Goal: Information Seeking & Learning: Find specific fact

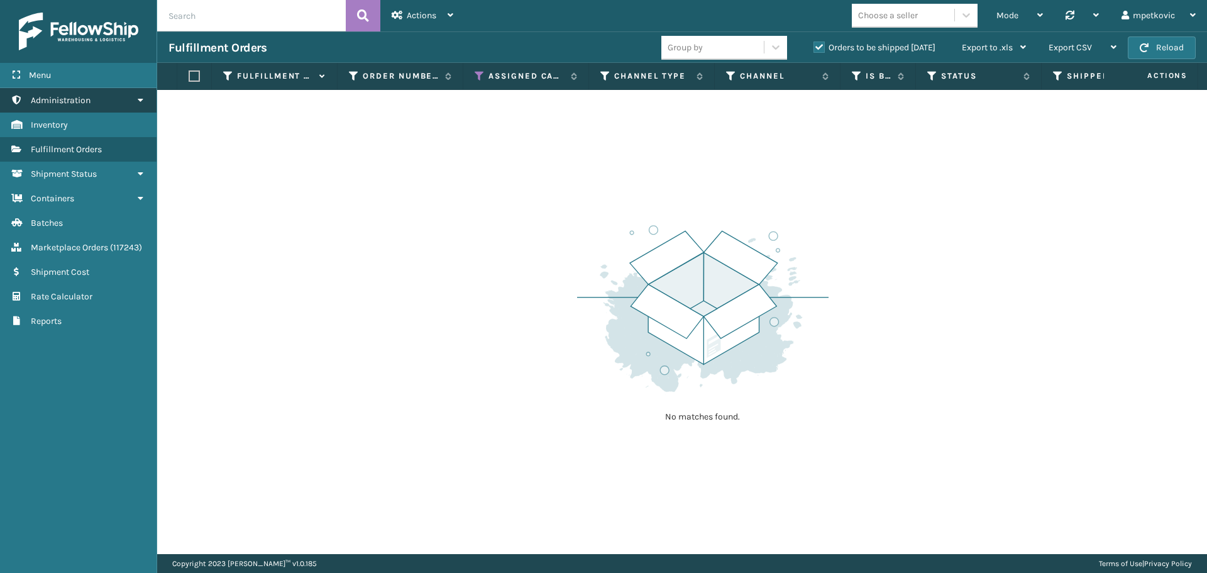
click at [101, 101] on link "Administration" at bounding box center [78, 100] width 157 height 25
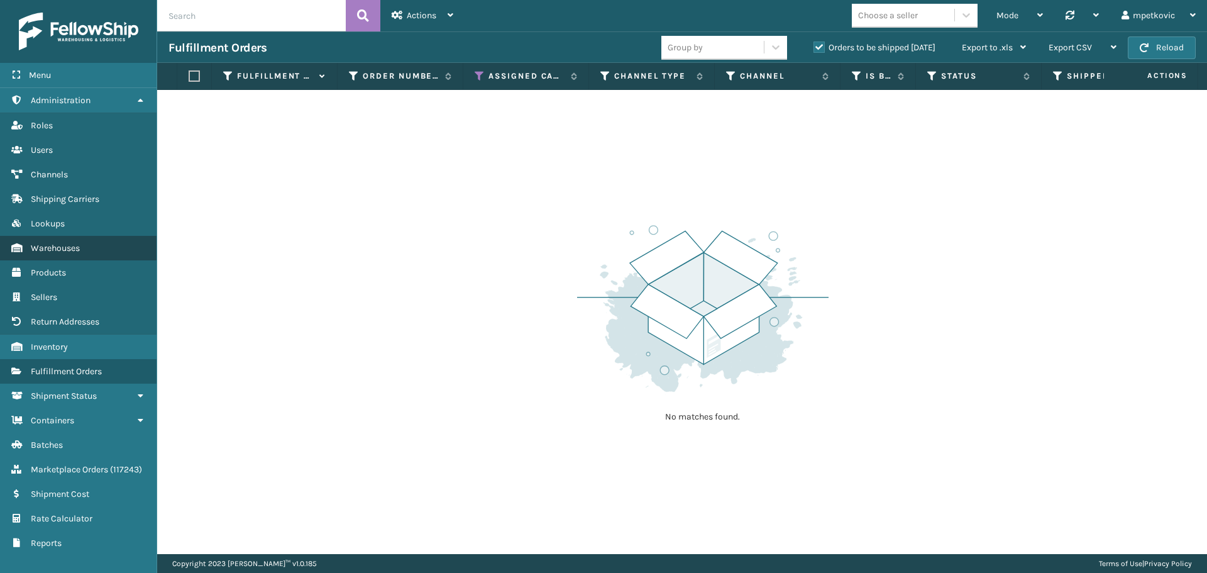
click at [67, 252] on span "Warehouses" at bounding box center [55, 248] width 49 height 11
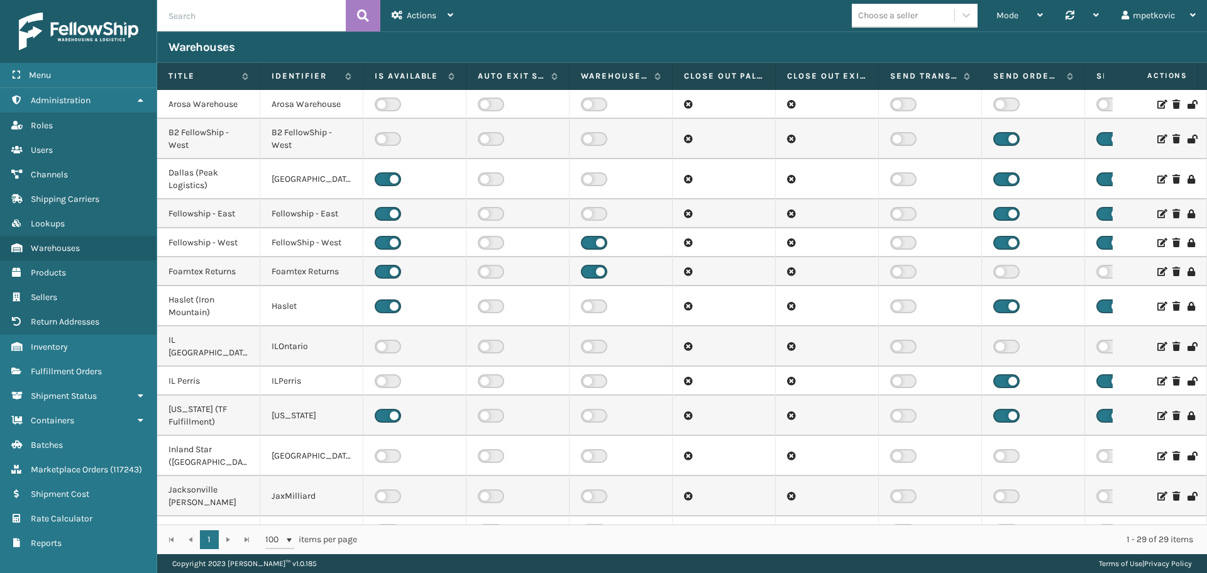
click at [219, 28] on input "text" at bounding box center [251, 15] width 189 height 31
type input "wind"
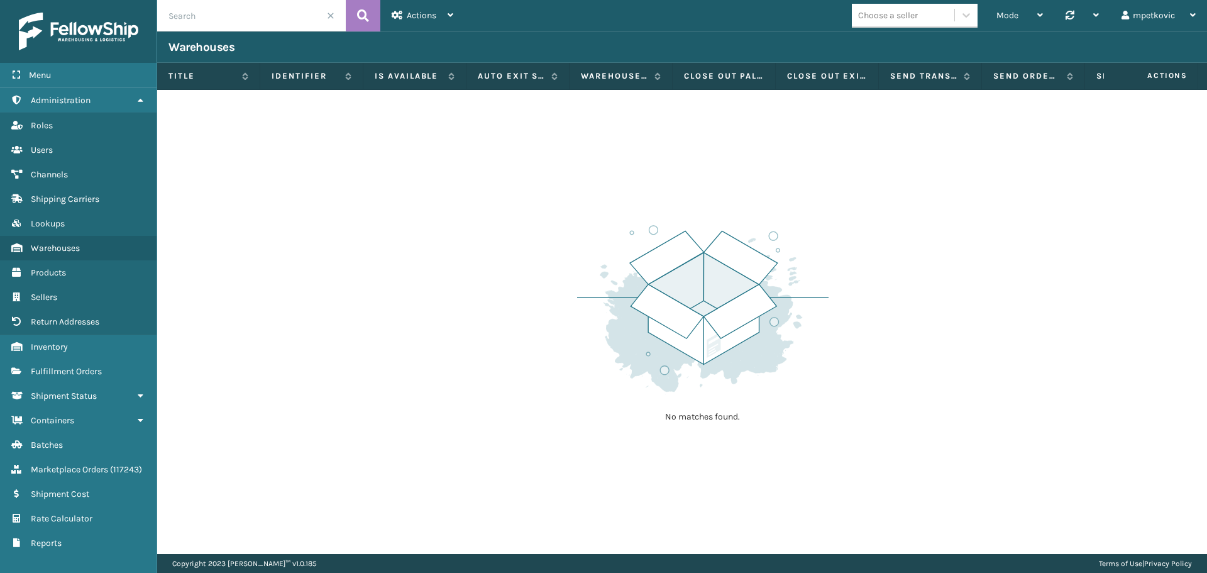
click at [334, 12] on span at bounding box center [331, 16] width 8 height 8
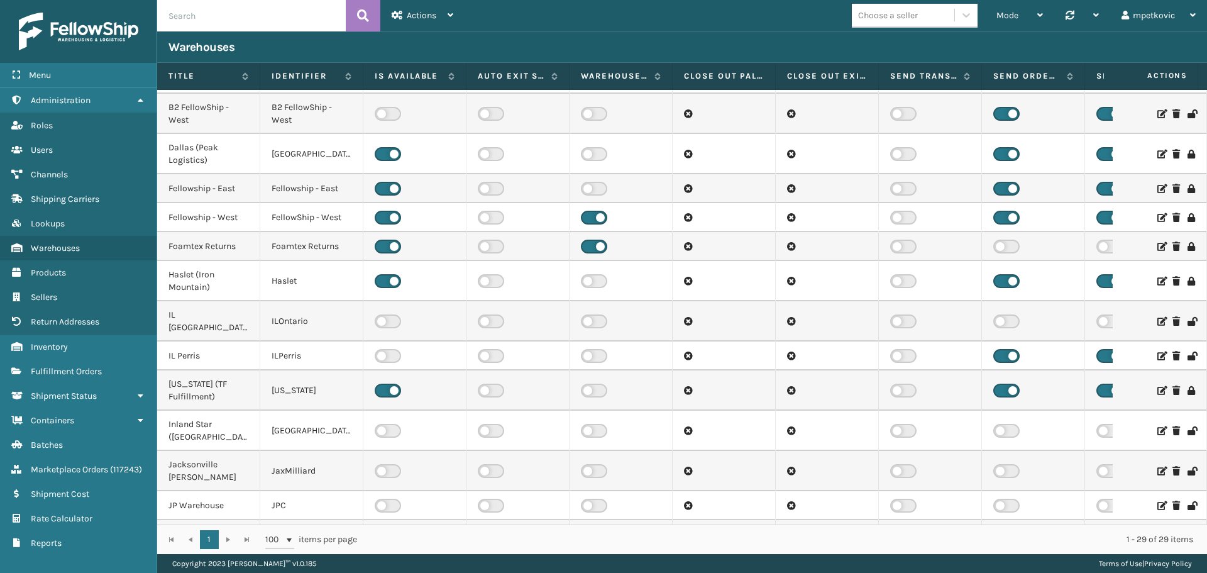
scroll to position [1, 0]
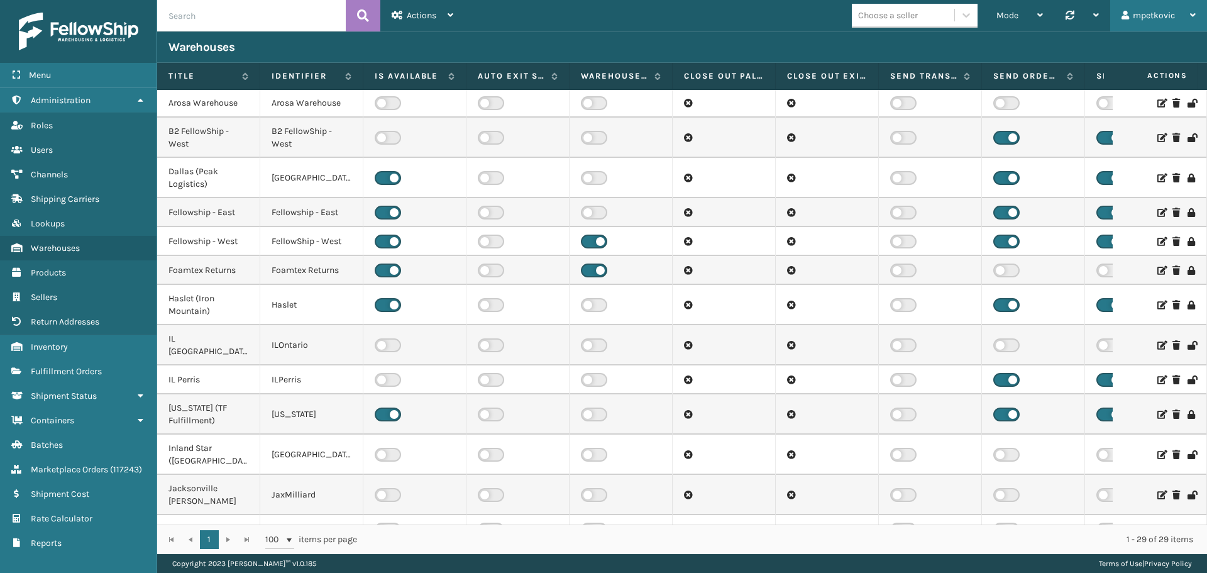
click at [1140, 19] on div "mpetkovic" at bounding box center [1159, 15] width 74 height 31
click at [1138, 58] on li "Log Out" at bounding box center [1122, 49] width 169 height 34
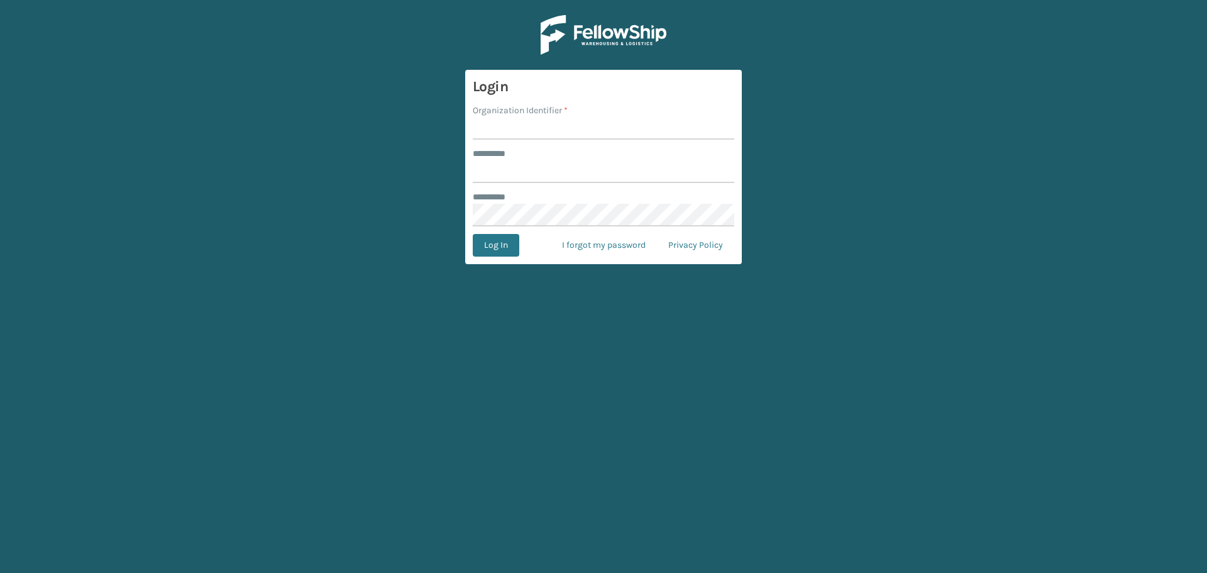
drag, startPoint x: 606, startPoint y: 145, endPoint x: 575, endPoint y: 133, distance: 33.1
click at [592, 144] on form "Login Organization Identifier * ******** * ******** * Log In I forgot my passwo…" at bounding box center [603, 167] width 277 height 194
click at [575, 133] on input "Organization Identifier *" at bounding box center [604, 128] width 262 height 23
type input "superadminorganization"
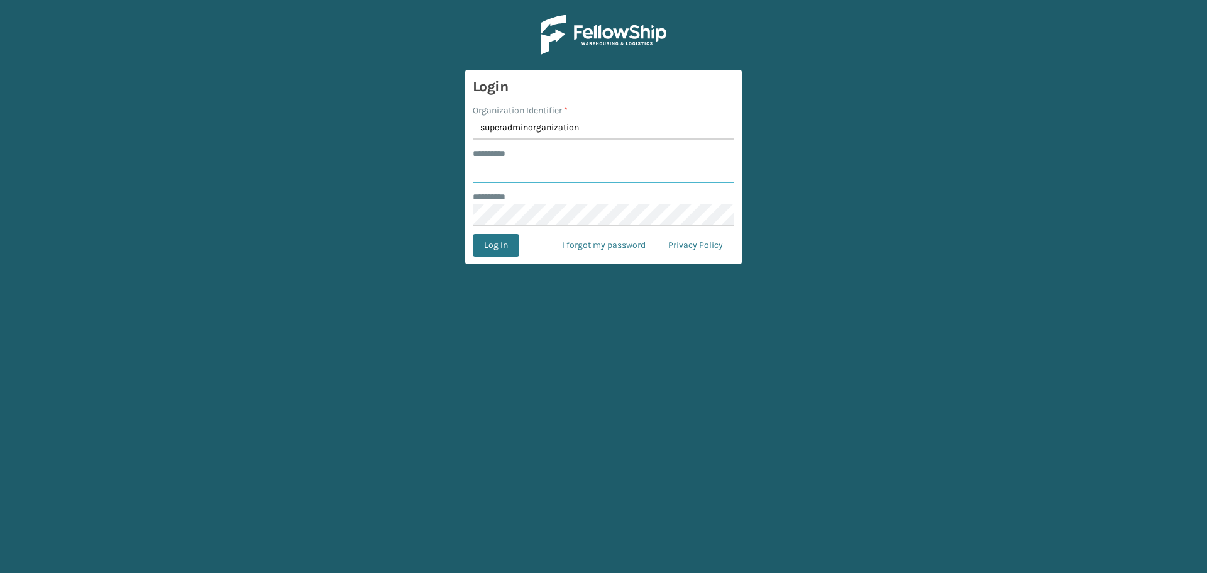
drag, startPoint x: 567, startPoint y: 169, endPoint x: 589, endPoint y: 172, distance: 21.6
click at [567, 169] on input "******** *" at bounding box center [604, 171] width 262 height 23
type input "*********"
click at [492, 237] on button "Log In" at bounding box center [496, 245] width 47 height 23
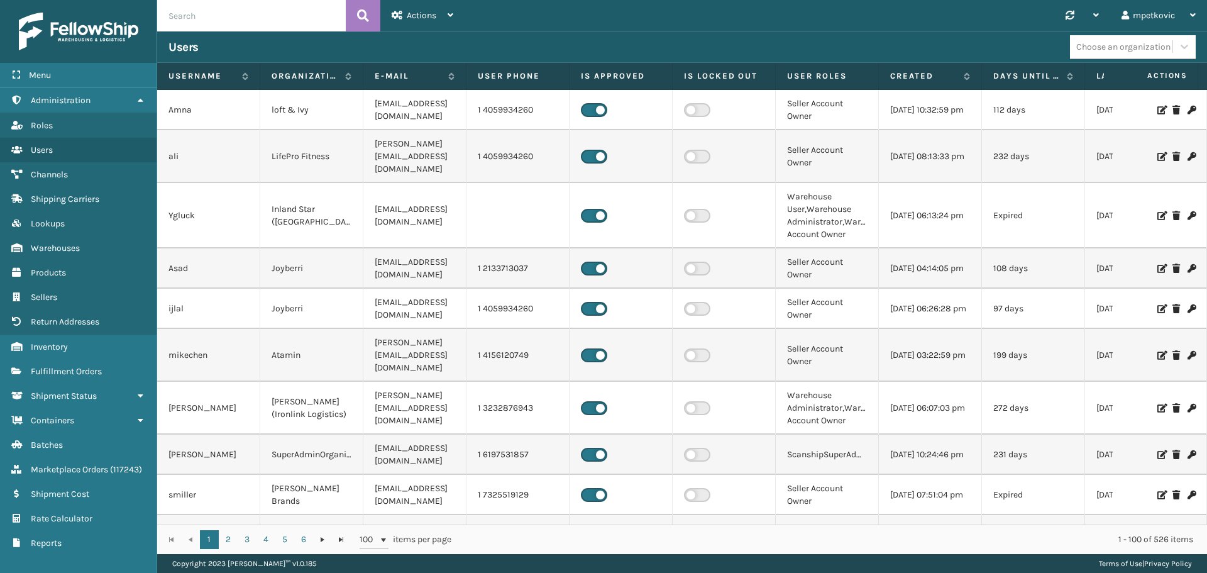
click at [230, 19] on input "text" at bounding box center [251, 15] width 189 height 31
type input "garcia"
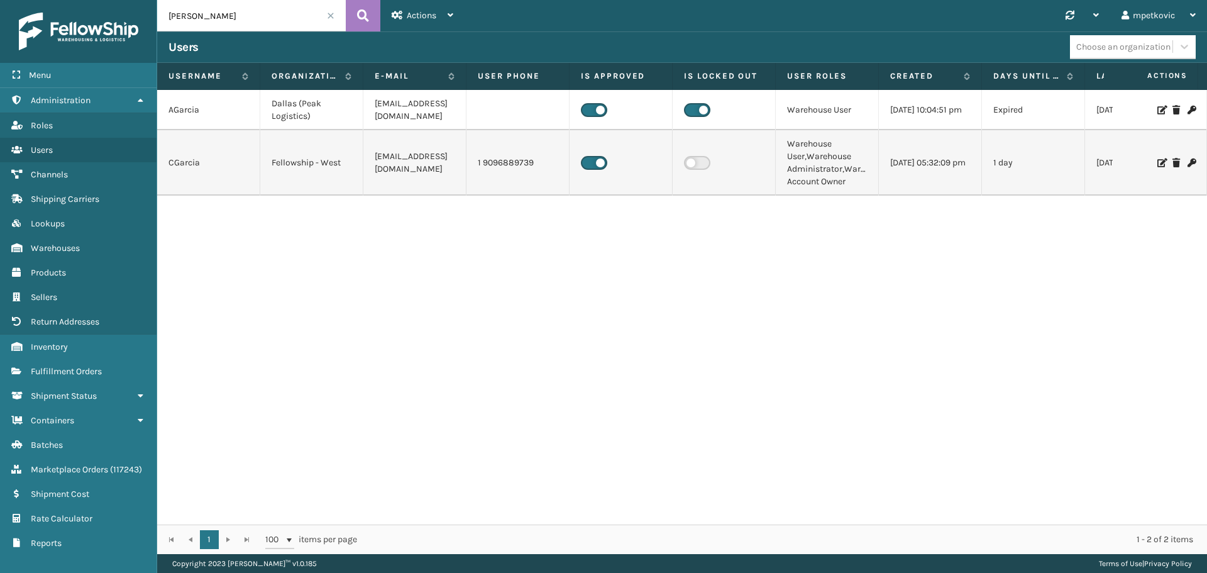
click at [216, 228] on div "AGarcia Dallas (Peak Logistics) AGarcia@C2wireless.com Warehouse User 04/25/202…" at bounding box center [682, 307] width 1050 height 435
click at [215, 211] on div "AGarcia Dallas (Peak Logistics) AGarcia@C2wireless.com Warehouse User 04/25/202…" at bounding box center [682, 307] width 1050 height 435
click at [335, 16] on input "garcia" at bounding box center [251, 15] width 189 height 31
click at [332, 13] on span at bounding box center [331, 16] width 8 height 8
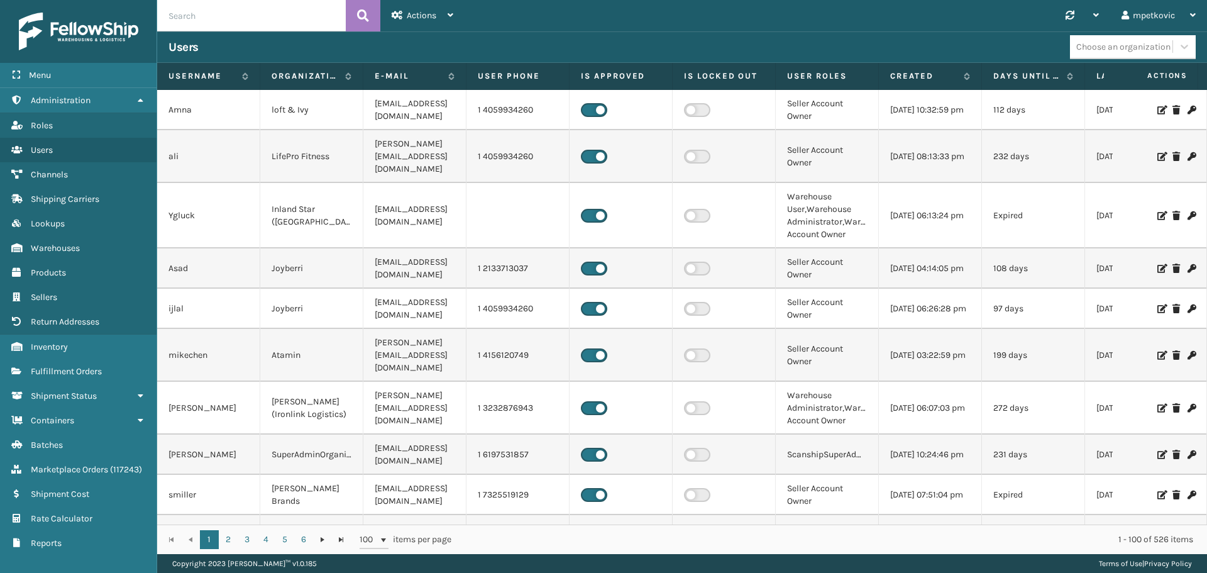
click at [800, 11] on div "Synchronise all channels mpetkovic Log Out" at bounding box center [836, 15] width 743 height 31
click at [766, 14] on div "Synchronise all channels mpetkovic Log Out" at bounding box center [836, 15] width 743 height 31
click at [1169, 15] on div "mpetkovic" at bounding box center [1159, 15] width 74 height 31
click at [1072, 48] on li "Log Out" at bounding box center [1122, 49] width 169 height 34
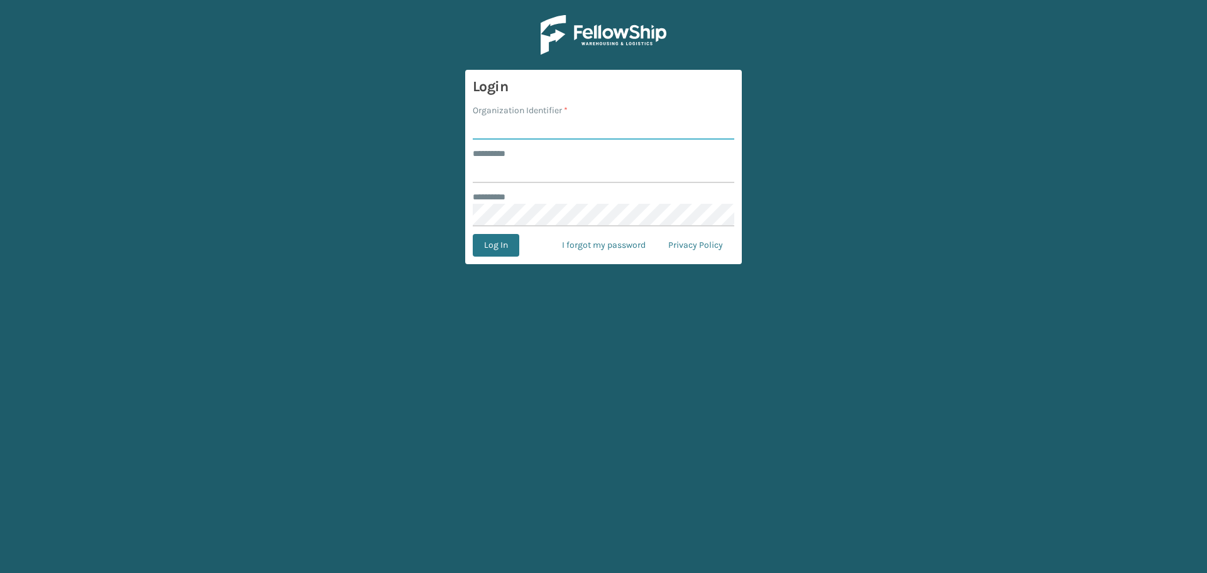
drag, startPoint x: 551, startPoint y: 133, endPoint x: 665, endPoint y: 133, distance: 114.5
click at [551, 133] on input "Organization Identifier *" at bounding box center [604, 128] width 262 height 23
type input "superadminorganization"
click at [693, 164] on input "******** *" at bounding box center [604, 171] width 262 height 23
type input "*********"
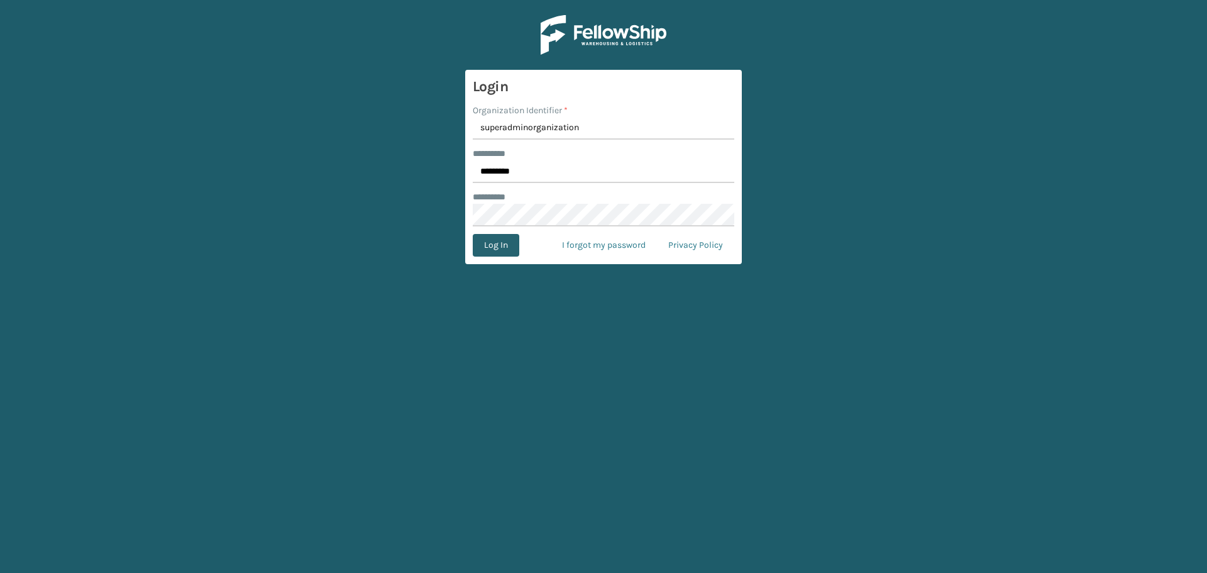
click at [513, 246] on button "Log In" at bounding box center [496, 245] width 47 height 23
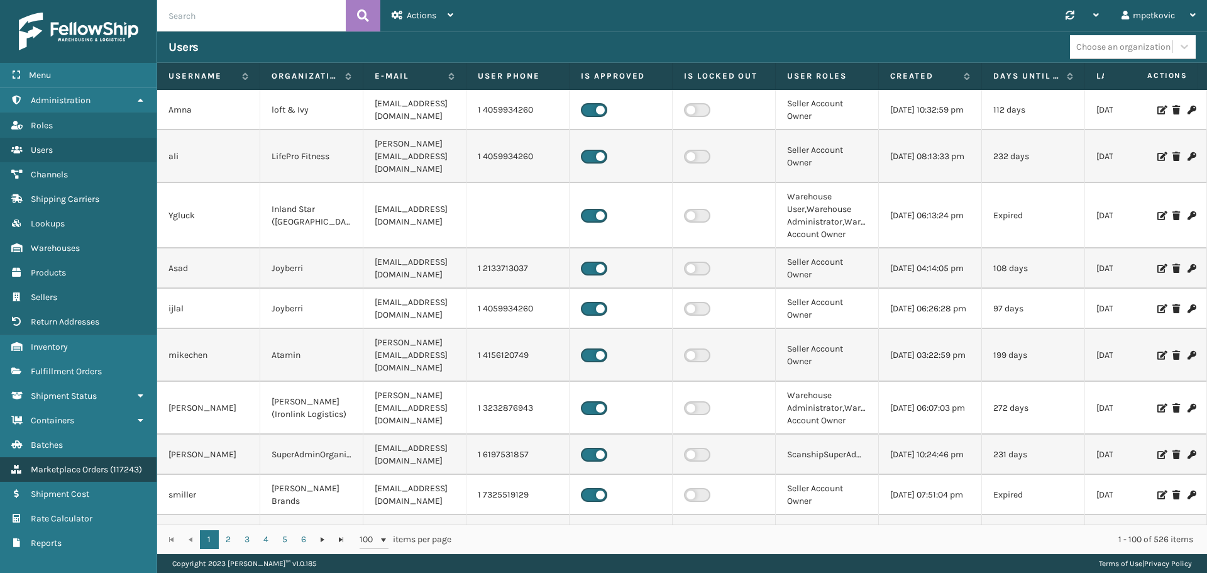
click at [67, 480] on link "Marketplace Orders ( 117243 )" at bounding box center [78, 469] width 157 height 25
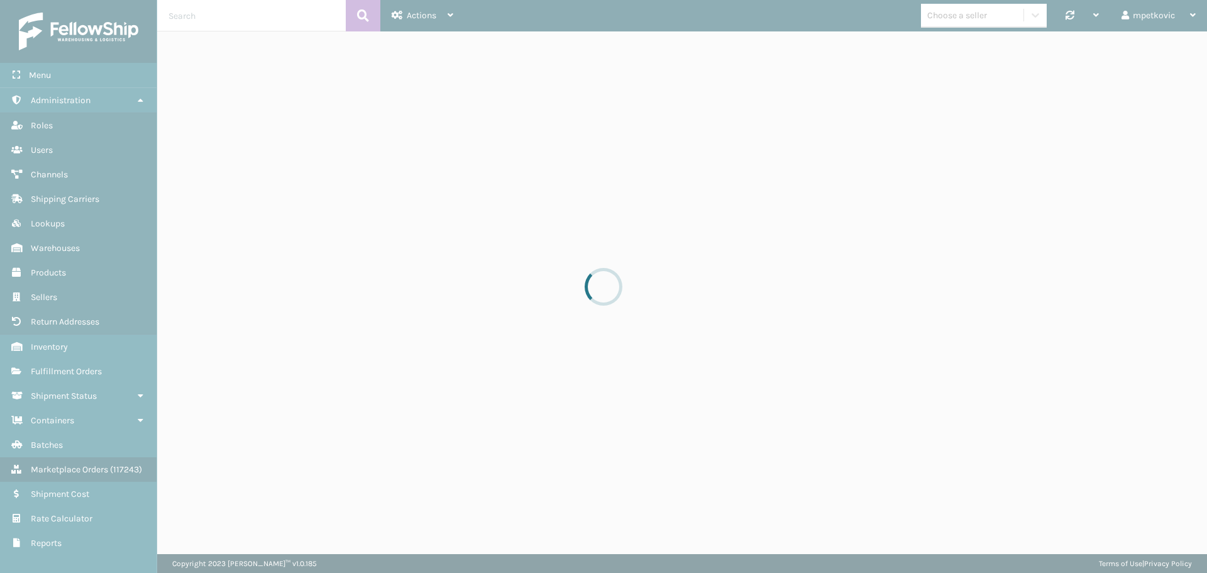
click at [214, 16] on div at bounding box center [603, 286] width 1207 height 573
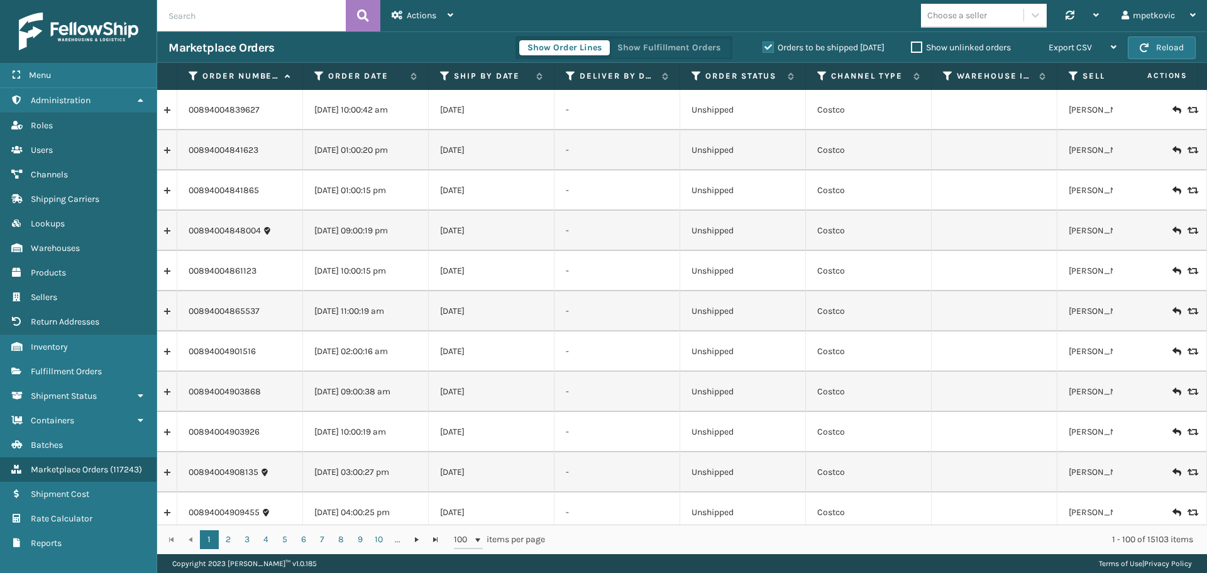
click at [249, 16] on input "text" at bounding box center [251, 15] width 189 height 31
paste input "7031021"
click at [357, 15] on button at bounding box center [363, 15] width 35 height 31
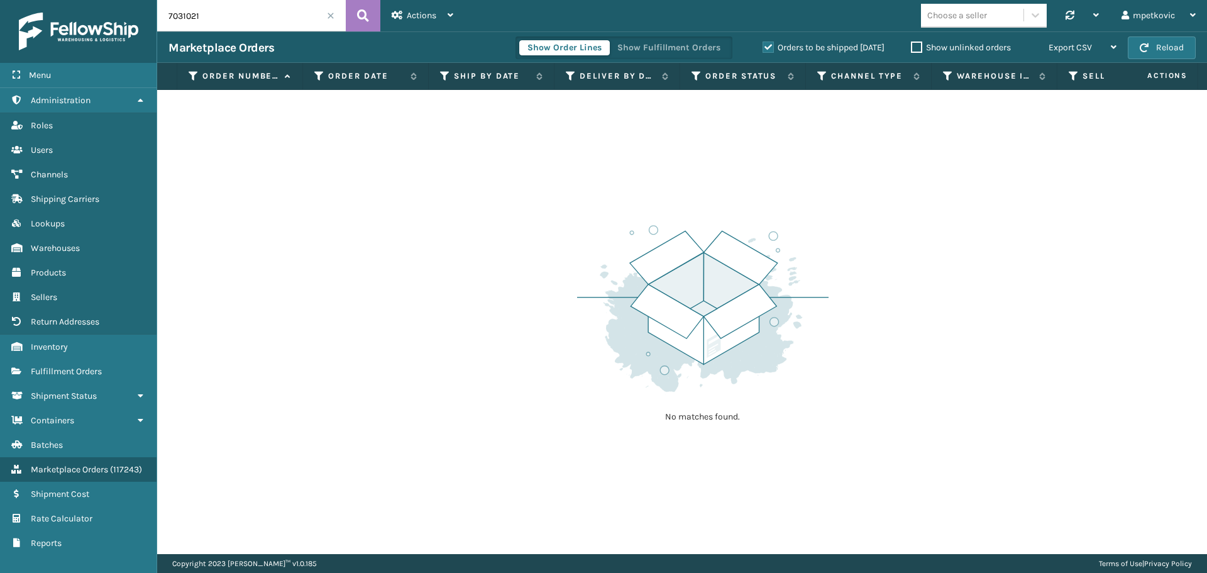
click at [797, 47] on label "Orders to be shipped [DATE]" at bounding box center [824, 47] width 122 height 11
click at [763, 47] on input "Orders to be shipped [DATE]" at bounding box center [763, 44] width 1 height 8
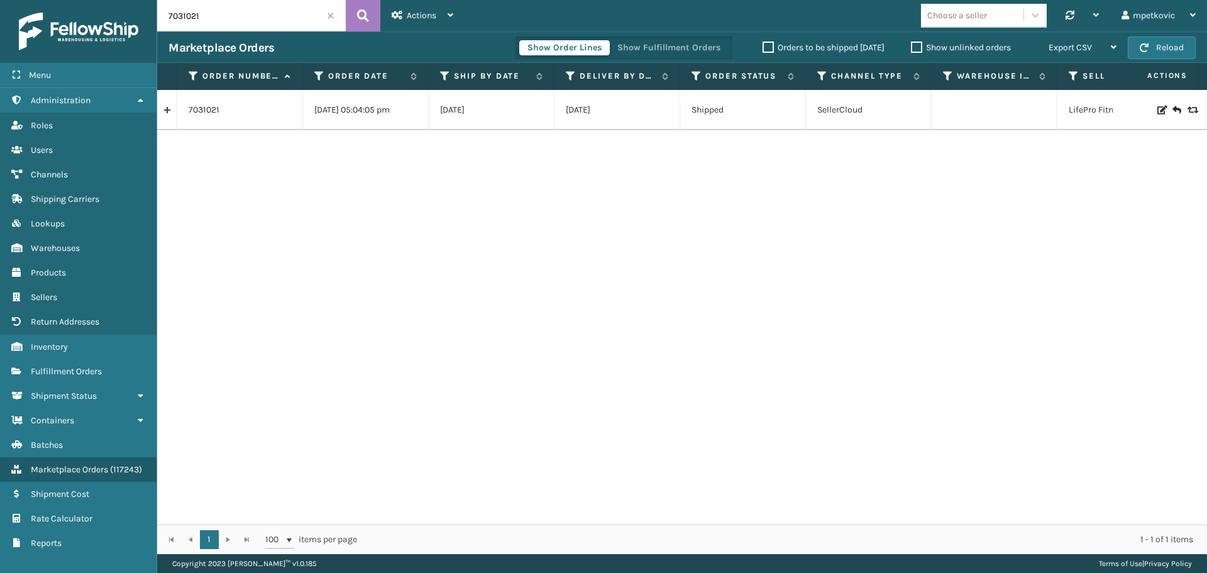
click at [201, 226] on div "7031021 08/07/2025 05:04:05 pm 08/08/2025 08/19/2025 Shipped SellerCloud LifePr…" at bounding box center [682, 307] width 1050 height 435
click at [544, 248] on div "7031021 08/07/2025 05:04:05 pm 08/08/2025 08/19/2025 Shipped SellerCloud LifePr…" at bounding box center [682, 307] width 1050 height 435
click at [171, 111] on link at bounding box center [166, 110] width 19 height 20
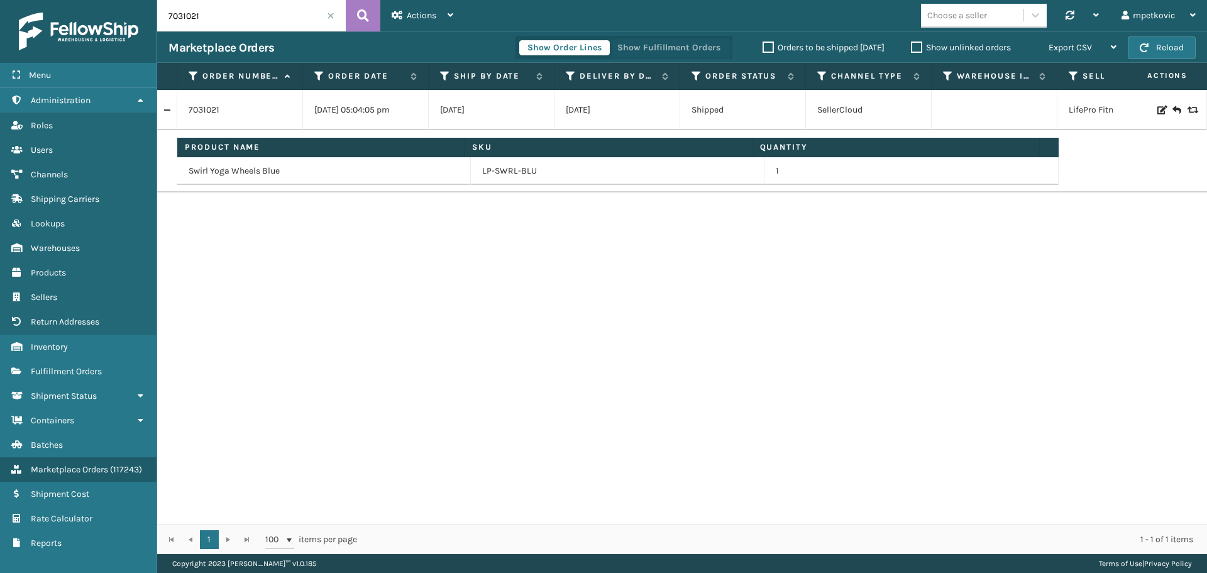
click at [171, 111] on link at bounding box center [166, 110] width 19 height 20
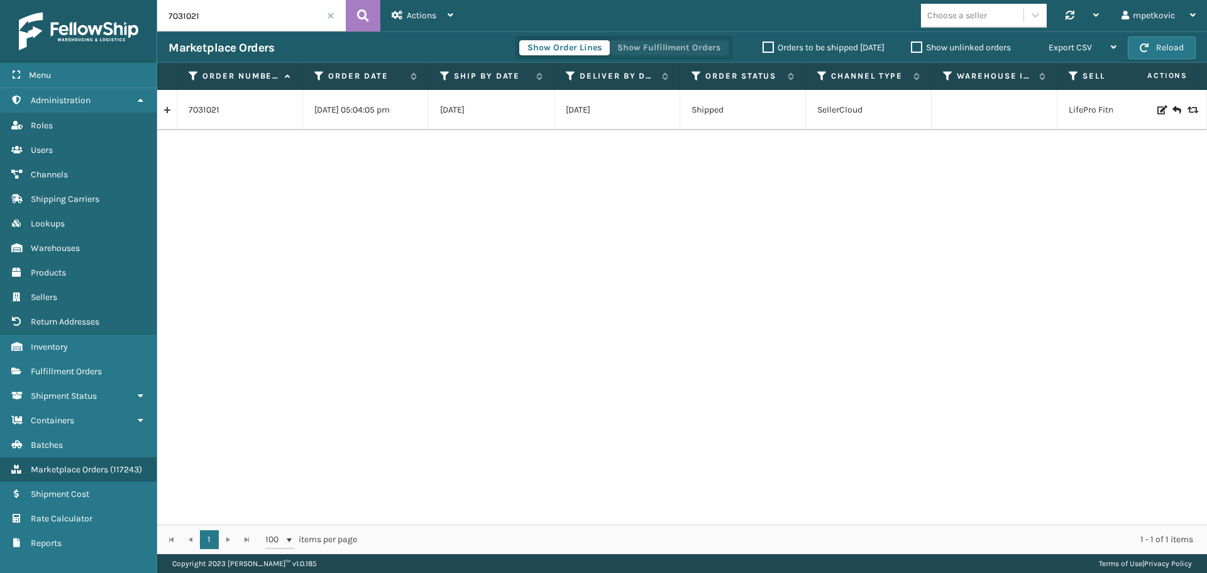
click at [679, 49] on button "Show Fulfillment Orders" at bounding box center [668, 47] width 119 height 15
click at [171, 110] on link at bounding box center [166, 110] width 19 height 20
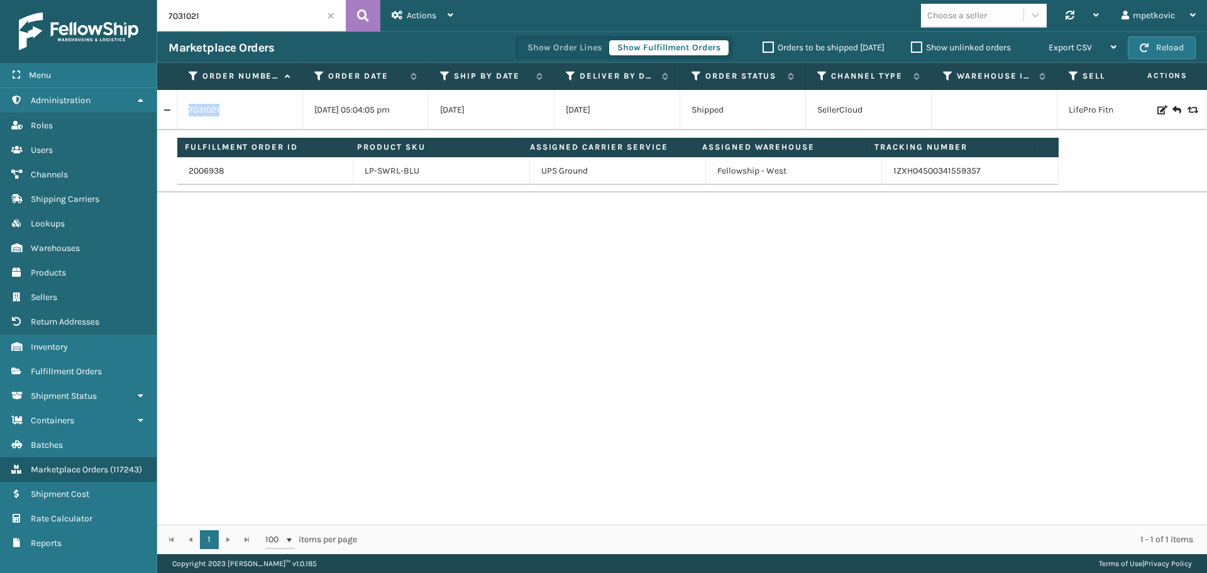
drag, startPoint x: 230, startPoint y: 114, endPoint x: 236, endPoint y: 131, distance: 17.5
click at [180, 108] on td "7031021" at bounding box center [240, 110] width 126 height 40
copy link "7031021"
click at [492, 271] on div "7031021 08/07/2025 05:04:05 pm 08/08/2025 08/19/2025 Shipped SellerCloud LifePr…" at bounding box center [682, 307] width 1050 height 435
click at [211, 11] on input "7031021" at bounding box center [251, 15] width 189 height 31
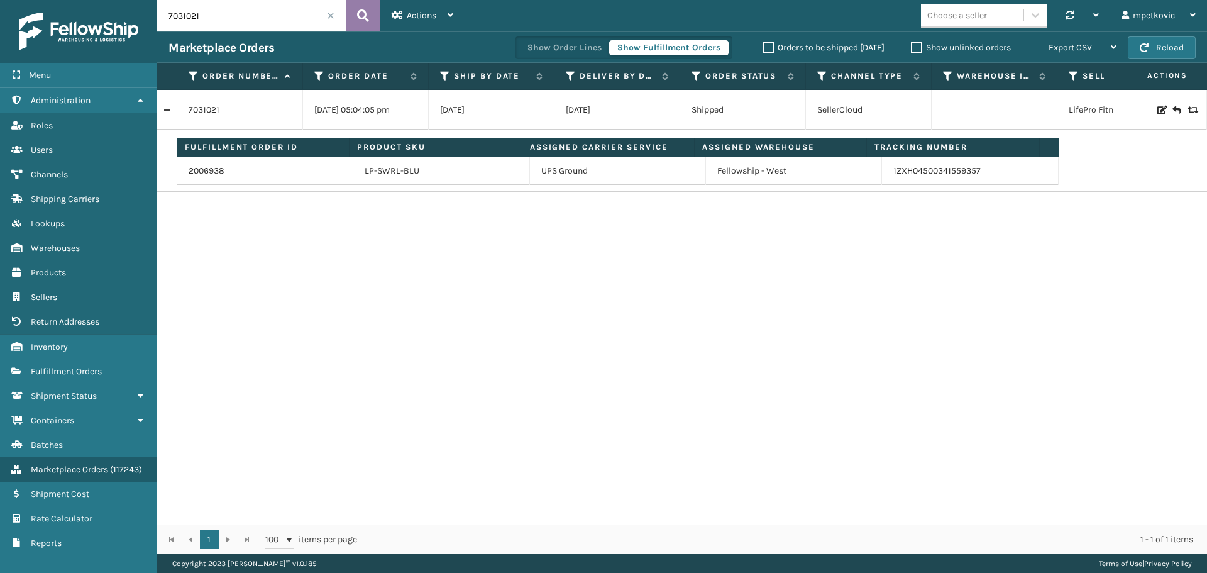
paste input "2030"
type input "7032030"
click at [371, 14] on button at bounding box center [363, 15] width 35 height 31
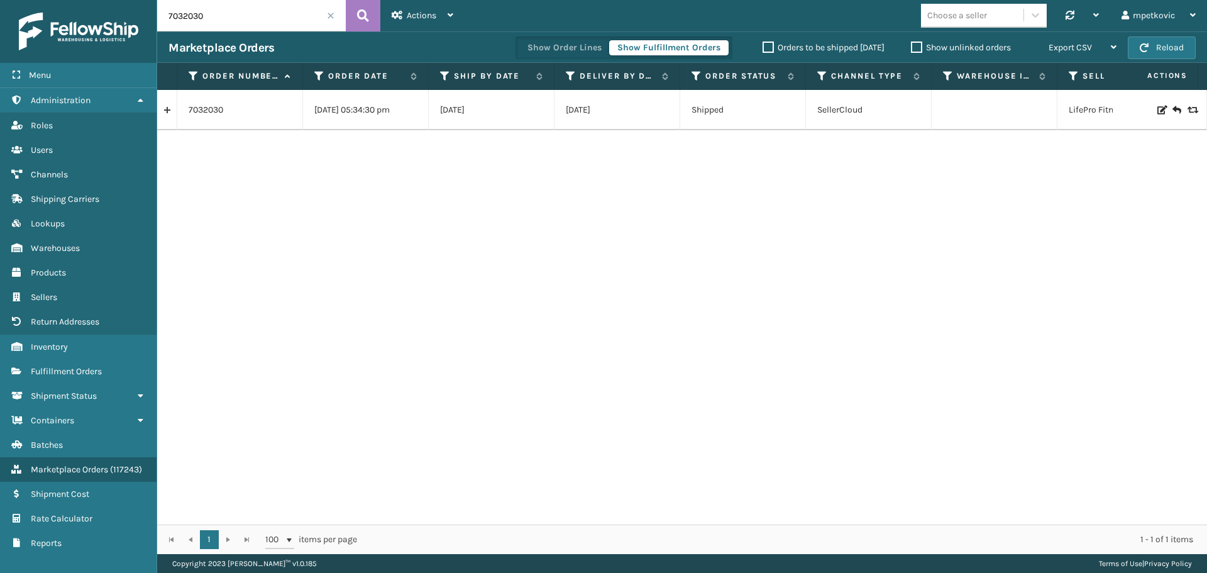
click at [165, 112] on link at bounding box center [166, 110] width 19 height 20
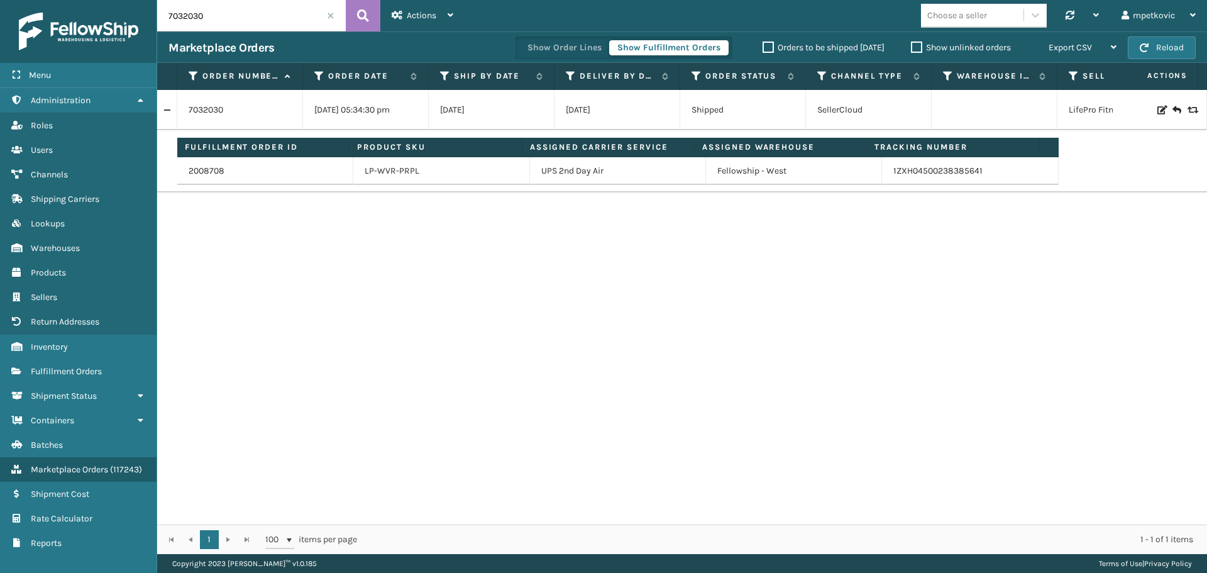
click at [447, 271] on div "7032030 08/08/2025 05:34:30 pm 08/11/2025 08/14/2025 Shipped SellerCloud LifePr…" at bounding box center [682, 307] width 1050 height 435
click at [367, 241] on div "7032030 08/08/2025 05:34:30 pm 08/11/2025 08/14/2025 Shipped SellerCloud LifePr…" at bounding box center [682, 307] width 1050 height 435
click at [377, 226] on div "7032030 08/08/2025 05:34:30 pm 08/11/2025 08/14/2025 Shipped SellerCloud LifePr…" at bounding box center [682, 307] width 1050 height 435
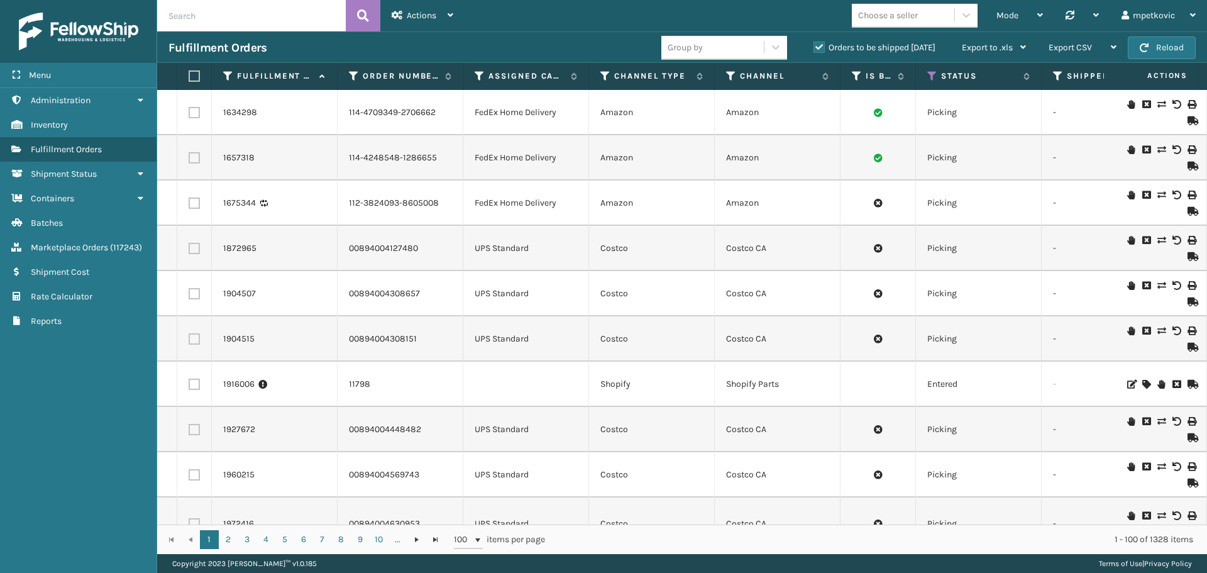
click at [94, 410] on div "Menu Administration Inventory Fulfillment Orders Shipment Status Containers Bat…" at bounding box center [78, 286] width 157 height 573
click at [274, 49] on div "Fulfillment Orders" at bounding box center [415, 47] width 493 height 15
click at [90, 104] on span "Administration" at bounding box center [61, 100] width 60 height 11
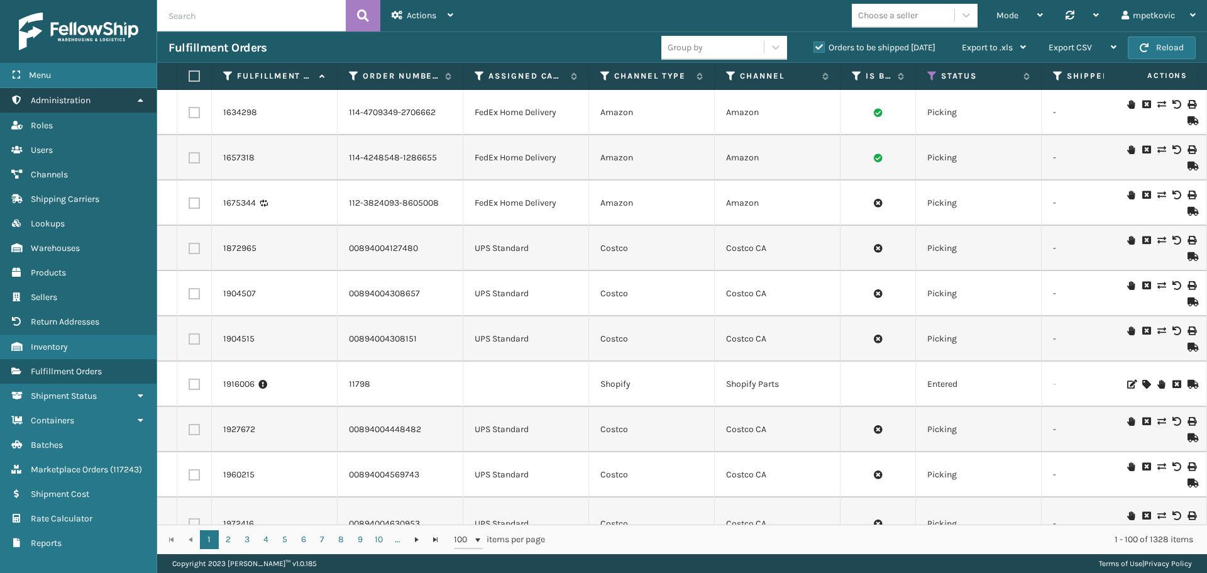
click at [98, 102] on link "Administration" at bounding box center [78, 100] width 157 height 25
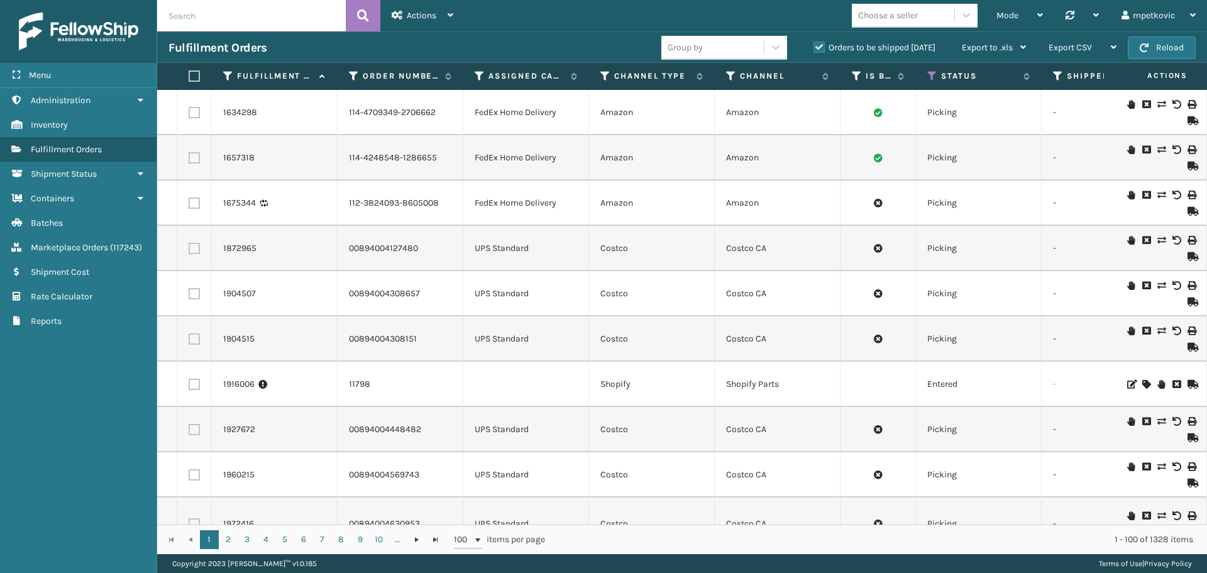
click at [50, 423] on div "Menu Administration Inventory Fulfillment Orders Shipment Status Containers Bat…" at bounding box center [78, 286] width 157 height 573
click at [60, 374] on div "Menu Administration Inventory Fulfillment Orders Shipment Status Containers Bat…" at bounding box center [78, 286] width 157 height 573
click at [57, 358] on div "Menu Administration Inventory Fulfillment Orders Shipment Status Containers Bat…" at bounding box center [78, 286] width 157 height 573
drag, startPoint x: 96, startPoint y: 96, endPoint x: 96, endPoint y: 103, distance: 6.3
click at [96, 96] on link "Administration" at bounding box center [78, 100] width 157 height 25
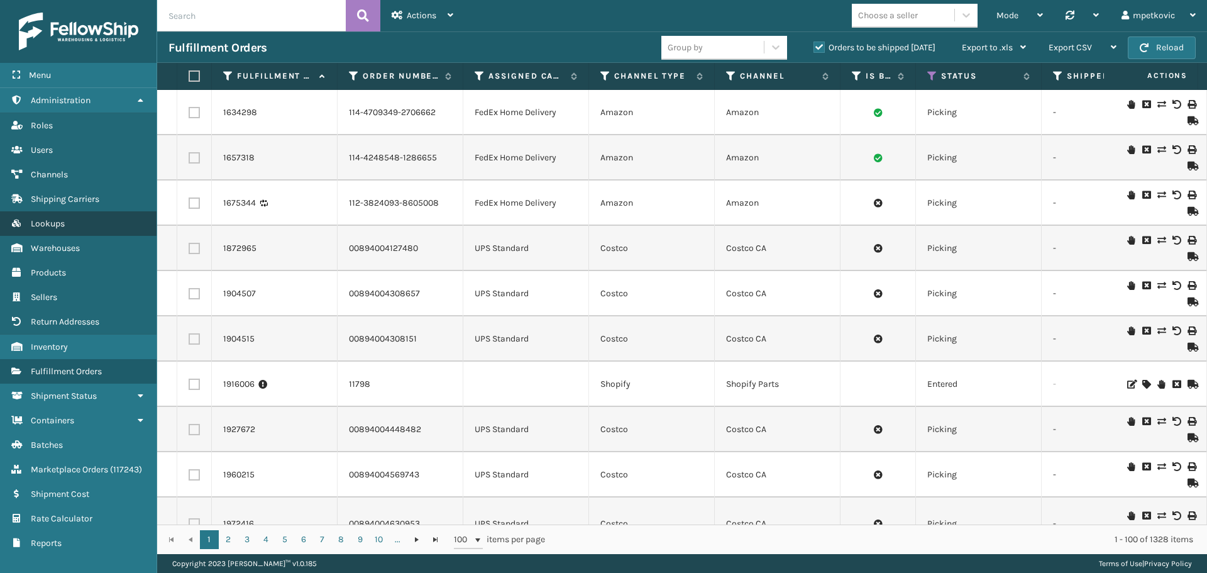
click at [70, 228] on link "Lookups" at bounding box center [78, 223] width 157 height 25
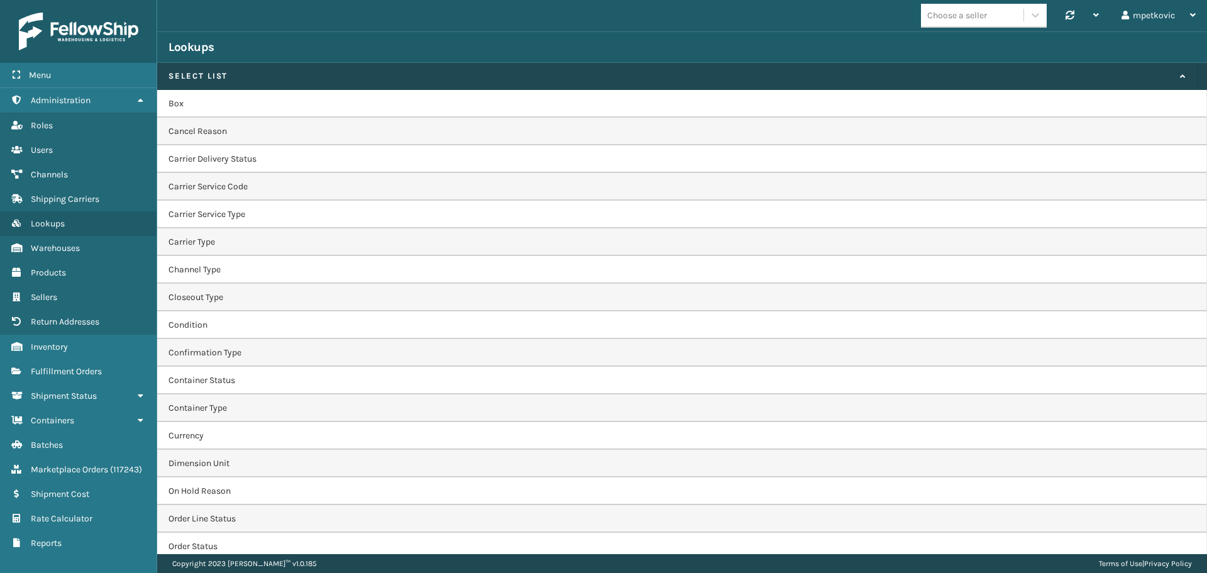
click at [226, 188] on td "Carrier Service Code" at bounding box center [682, 187] width 1050 height 28
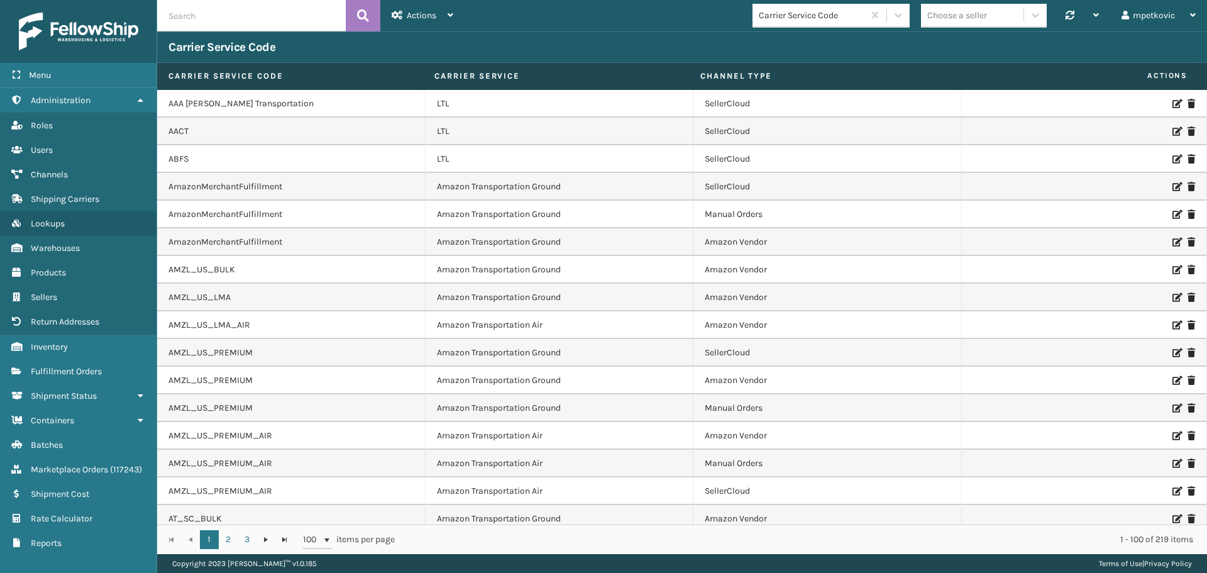
click at [224, 18] on input "text" at bounding box center [251, 15] width 189 height 31
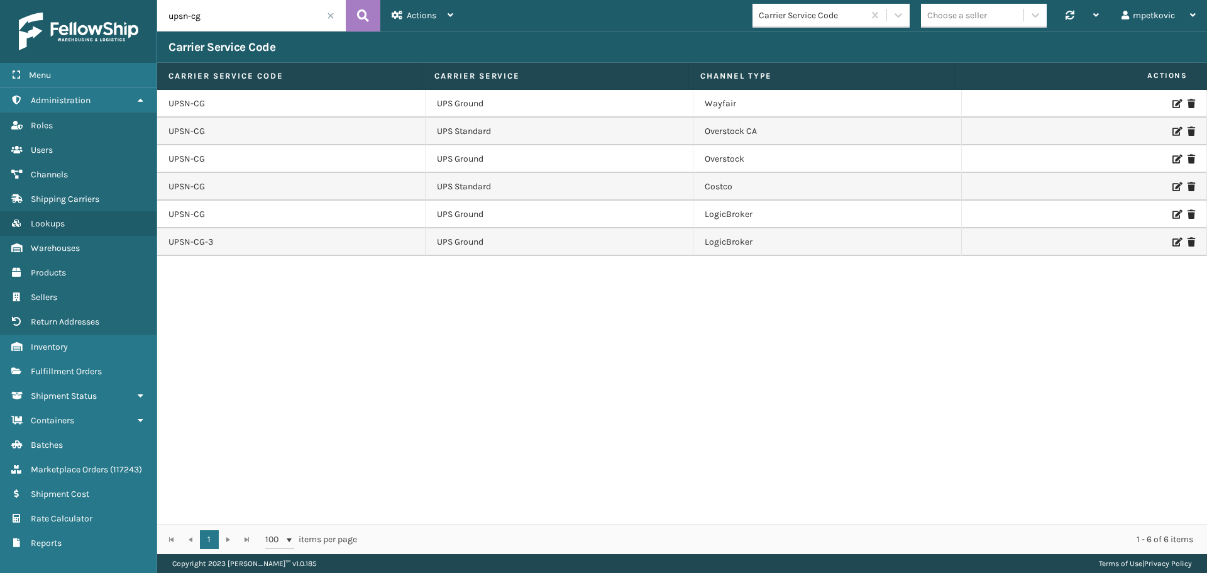
click at [767, 287] on div "UPSN-CG UPS Ground Wayfair UPSN-CG UPS Standard Overstock CA UPSN-CG UPS Ground…" at bounding box center [682, 307] width 1050 height 435
click at [298, 292] on div "UPSN-CG UPS Ground Wayfair UPSN-CG UPS Standard Overstock CA UPSN-CG UPS Ground…" at bounding box center [682, 307] width 1050 height 435
click at [225, 13] on input "upsn-cg" at bounding box center [251, 15] width 189 height 31
type input "usps"
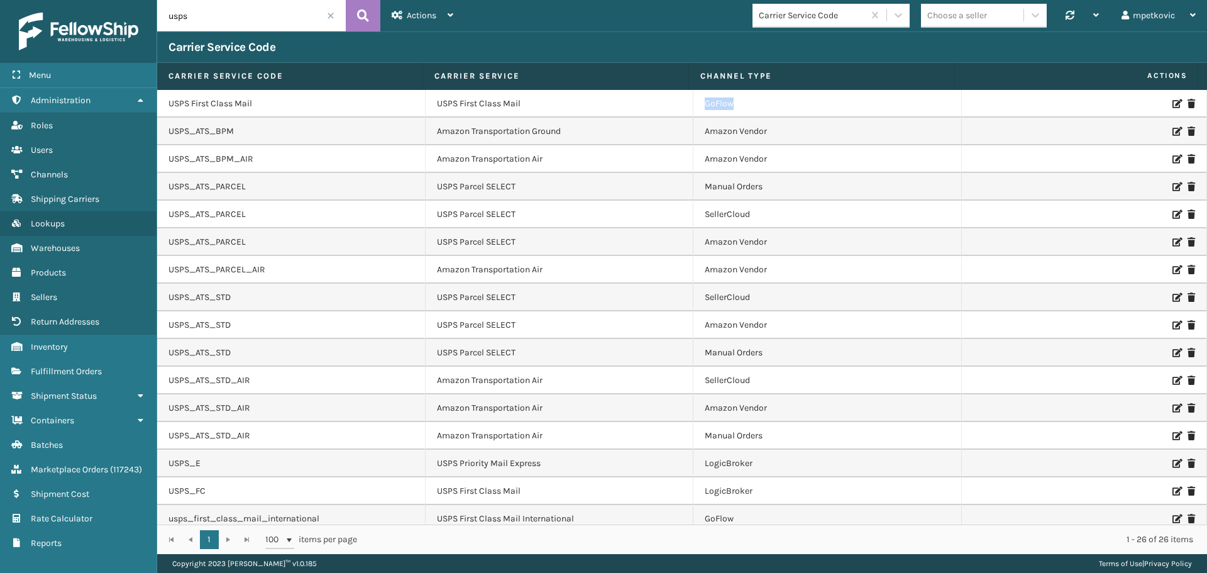
drag, startPoint x: 733, startPoint y: 111, endPoint x: 609, endPoint y: 105, distance: 124.0
click at [648, 106] on tr "USPS First Class Mail USPS First Class Mail GoFlow" at bounding box center [682, 104] width 1050 height 28
click at [546, 105] on td "USPS First Class Mail" at bounding box center [560, 104] width 269 height 28
click at [506, 107] on td "USPS First Class Mail" at bounding box center [560, 104] width 269 height 28
drag, startPoint x: 499, startPoint y: 106, endPoint x: 434, endPoint y: 103, distance: 65.5
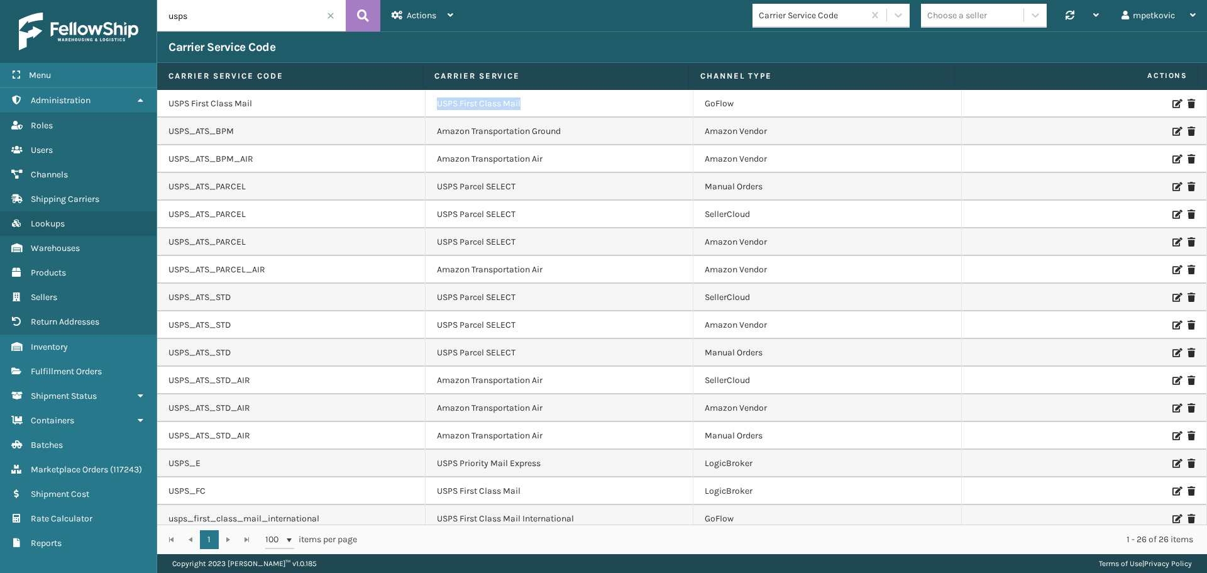
click at [434, 103] on td "USPS First Class Mail" at bounding box center [560, 104] width 269 height 28
click at [463, 34] on div "Carrier Service Code" at bounding box center [682, 46] width 1050 height 31
click at [721, 105] on td "GoFlow" at bounding box center [828, 104] width 269 height 28
click at [486, 97] on td "USPS First Class Mail" at bounding box center [560, 104] width 269 height 28
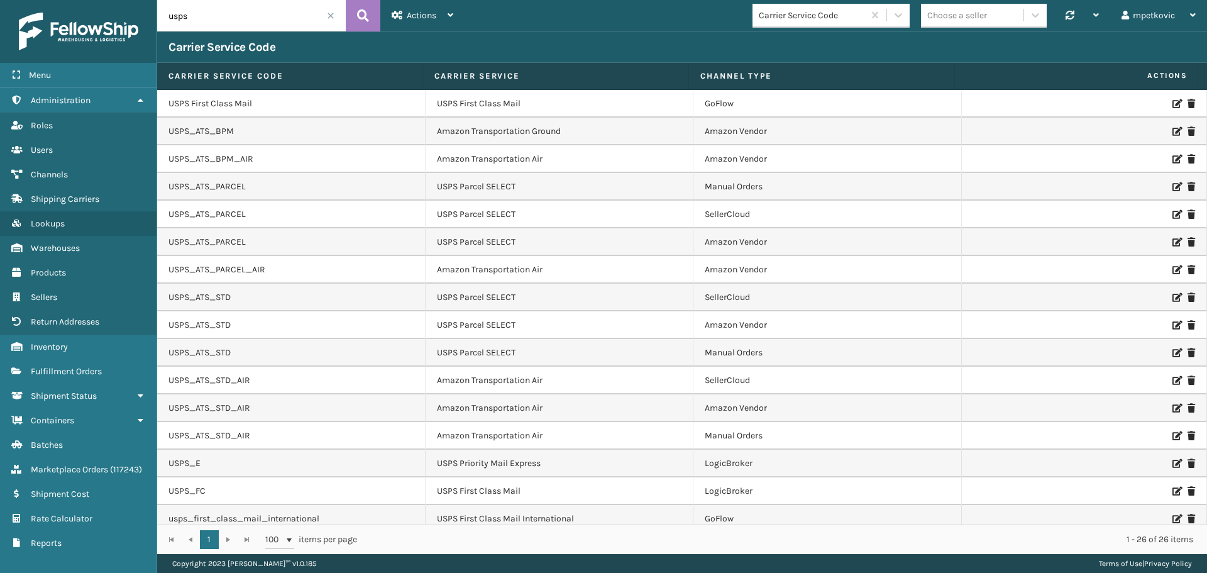
click at [217, 103] on td "USPS First Class Mail" at bounding box center [291, 104] width 269 height 28
click at [499, 106] on td "USPS First Class Mail" at bounding box center [560, 104] width 269 height 28
drag, startPoint x: 253, startPoint y: 104, endPoint x: 170, endPoint y: 108, distance: 83.1
click at [170, 108] on td "USPS First Class Mail" at bounding box center [291, 104] width 269 height 28
click at [199, 105] on td "USPS First Class Mail" at bounding box center [291, 104] width 269 height 28
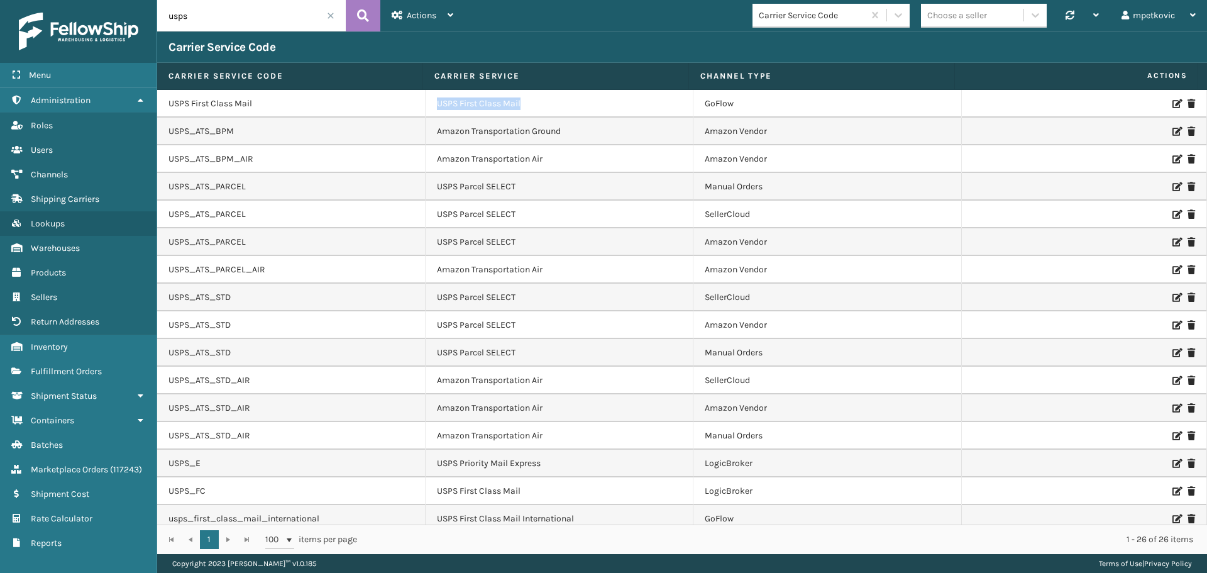
drag, startPoint x: 525, startPoint y: 97, endPoint x: 431, endPoint y: 102, distance: 94.4
click at [431, 102] on td "USPS First Class Mail" at bounding box center [560, 104] width 269 height 28
click at [430, 102] on td "USPS First Class Mail" at bounding box center [560, 104] width 269 height 28
click at [292, 104] on td "USPS First Class Mail" at bounding box center [291, 104] width 269 height 28
drag, startPoint x: 249, startPoint y: 110, endPoint x: 187, endPoint y: 101, distance: 62.3
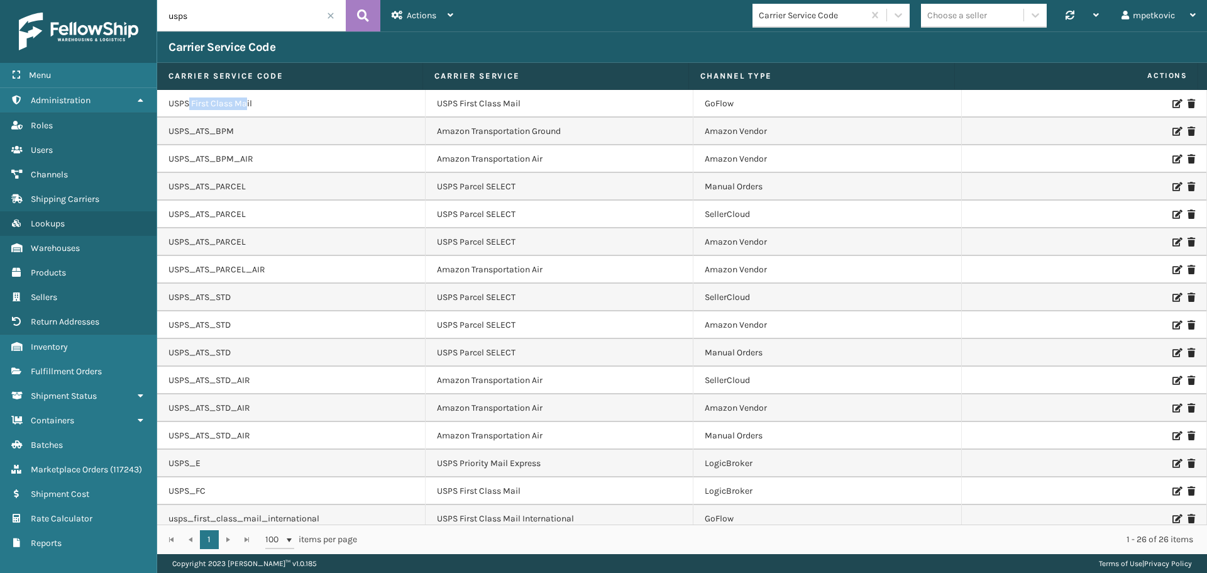
click at [187, 101] on td "USPS First Class Mail" at bounding box center [291, 104] width 269 height 28
click at [187, 95] on td "USPS First Class Mail" at bounding box center [291, 104] width 269 height 28
click at [447, 41] on div "Carrier Service Code" at bounding box center [682, 46] width 1050 height 31
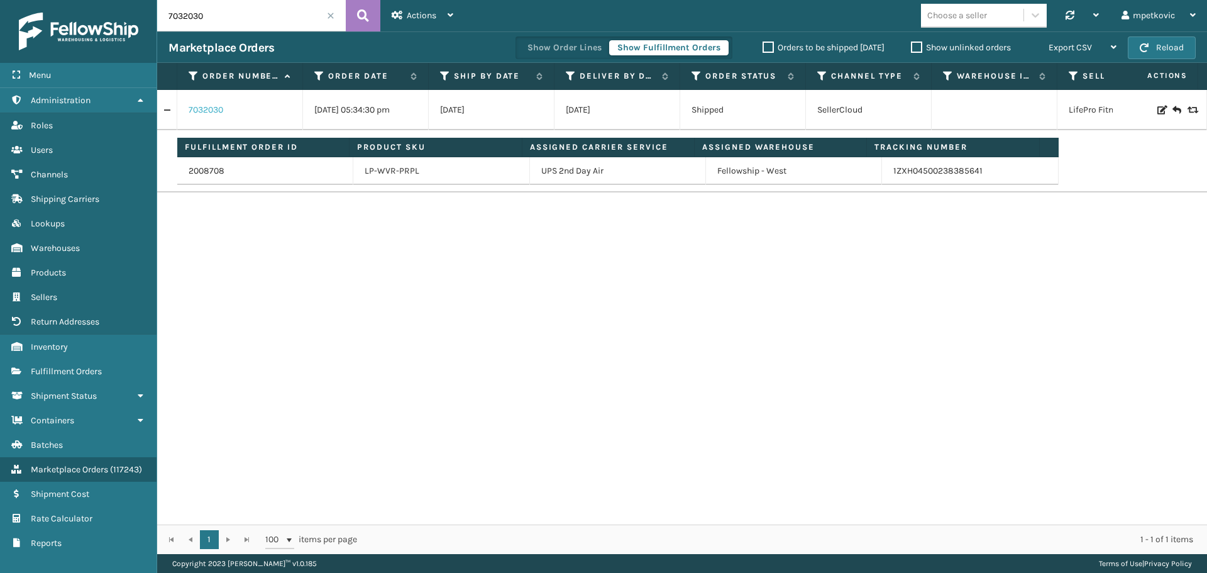
click at [218, 111] on link "7032030" at bounding box center [206, 110] width 35 height 13
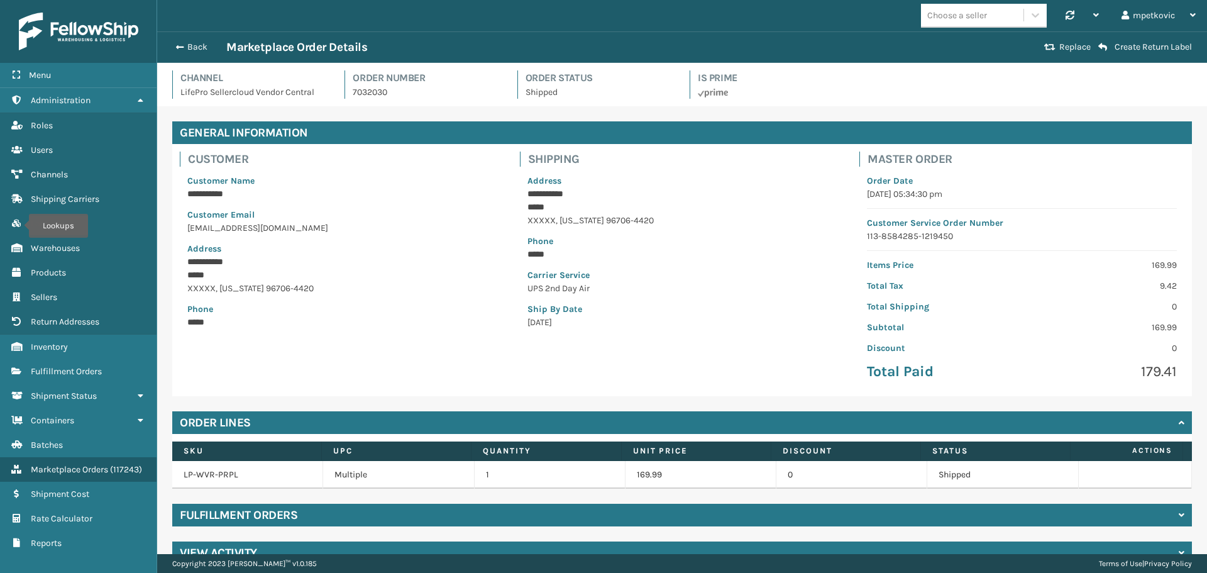
drag, startPoint x: 1101, startPoint y: 268, endPoint x: 1088, endPoint y: 259, distance: 15.9
click at [1101, 268] on p "169.99" at bounding box center [1103, 264] width 147 height 13
click at [205, 50] on button "Back" at bounding box center [198, 47] width 58 height 11
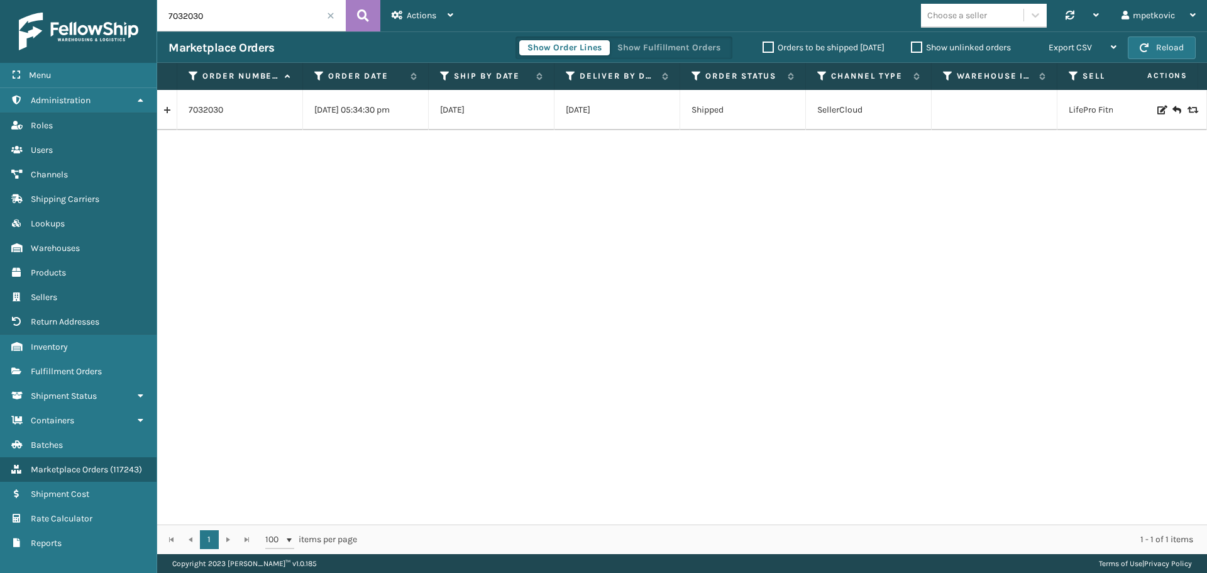
click at [245, 18] on input "7032030" at bounding box center [251, 15] width 189 height 31
paste input "2e01de85-9f85-4824-9c49-b33301986049"
click at [382, 19] on div "Actions New Import Orders Settings Remove All Filters Link Order Lines" at bounding box center [422, 15] width 84 height 31
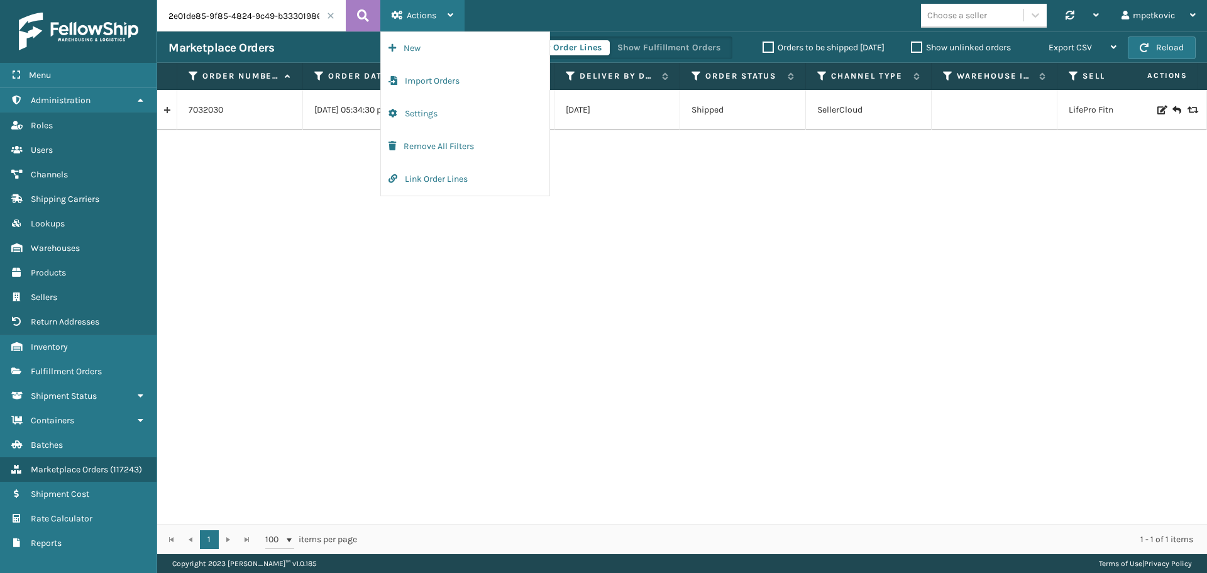
click at [382, 19] on div "Actions New Import Orders Settings Remove All Filters Link Order Lines" at bounding box center [422, 15] width 84 height 31
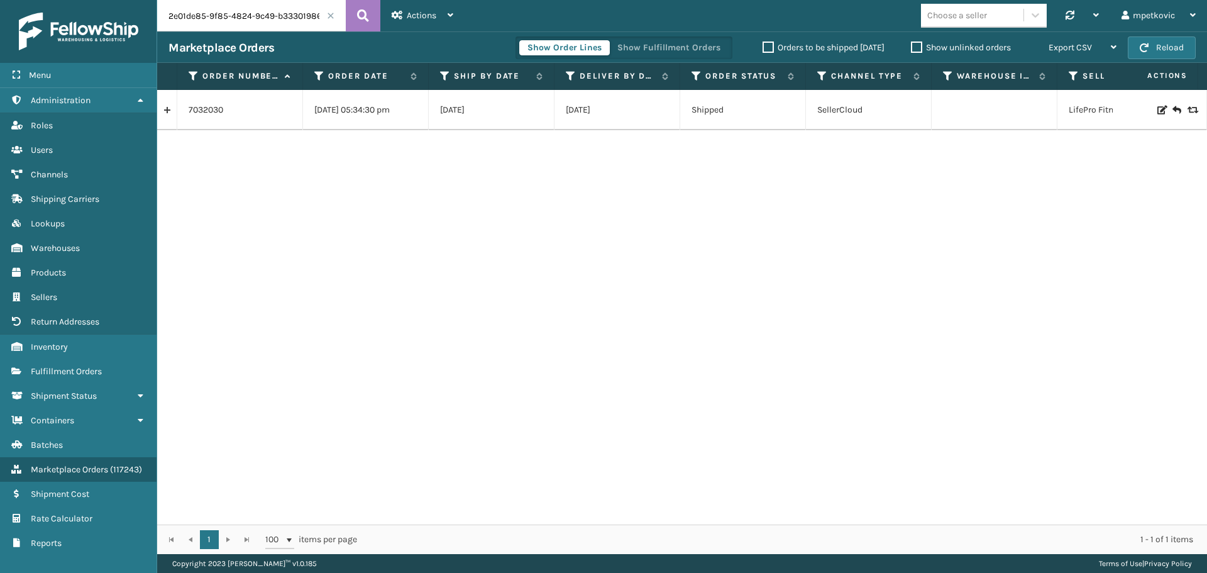
click at [260, 12] on input "2e01de85-9f85-4824-9c49-b33301986049" at bounding box center [251, 15] width 189 height 31
paste input "6520665"
type input "6520665"
click at [359, 19] on icon at bounding box center [363, 15] width 12 height 19
click at [200, 114] on link "6520665" at bounding box center [206, 110] width 35 height 13
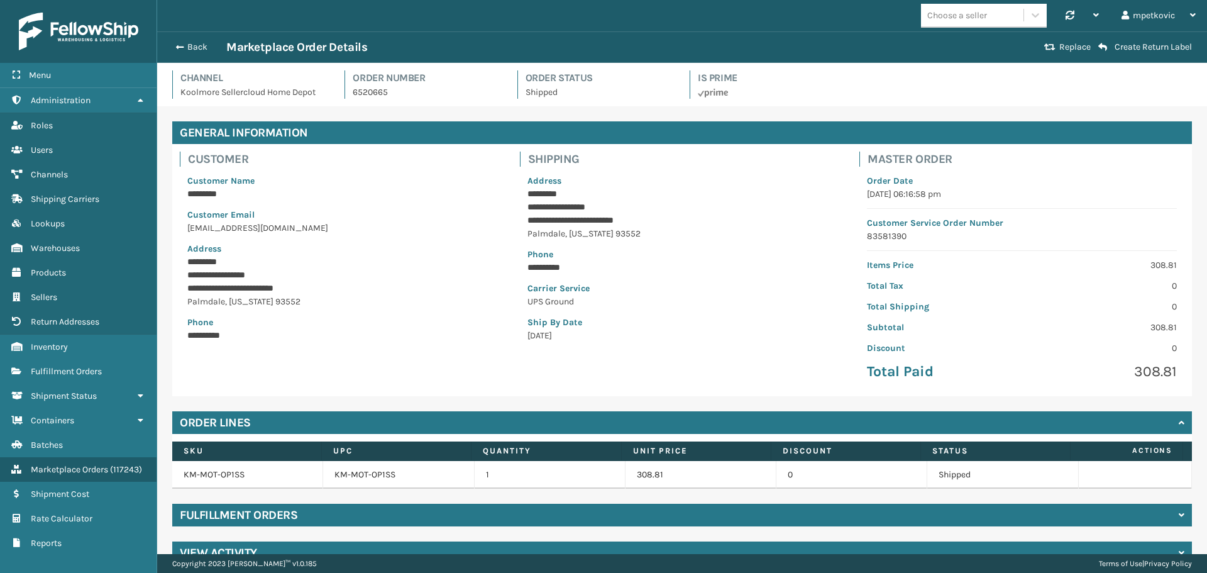
drag, startPoint x: 675, startPoint y: 258, endPoint x: 581, endPoint y: 198, distance: 111.7
click at [666, 250] on p "Phone" at bounding box center [683, 254] width 310 height 13
drag, startPoint x: 513, startPoint y: 194, endPoint x: 495, endPoint y: 228, distance: 38.8
click at [513, 195] on div "**********" at bounding box center [683, 270] width 340 height 237
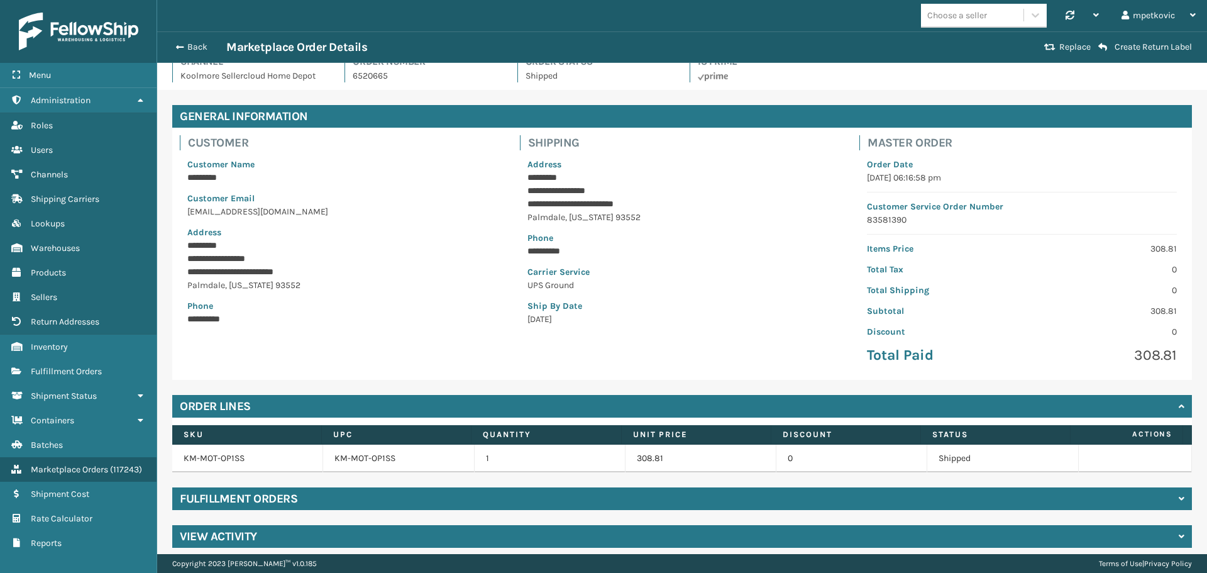
scroll to position [25, 0]
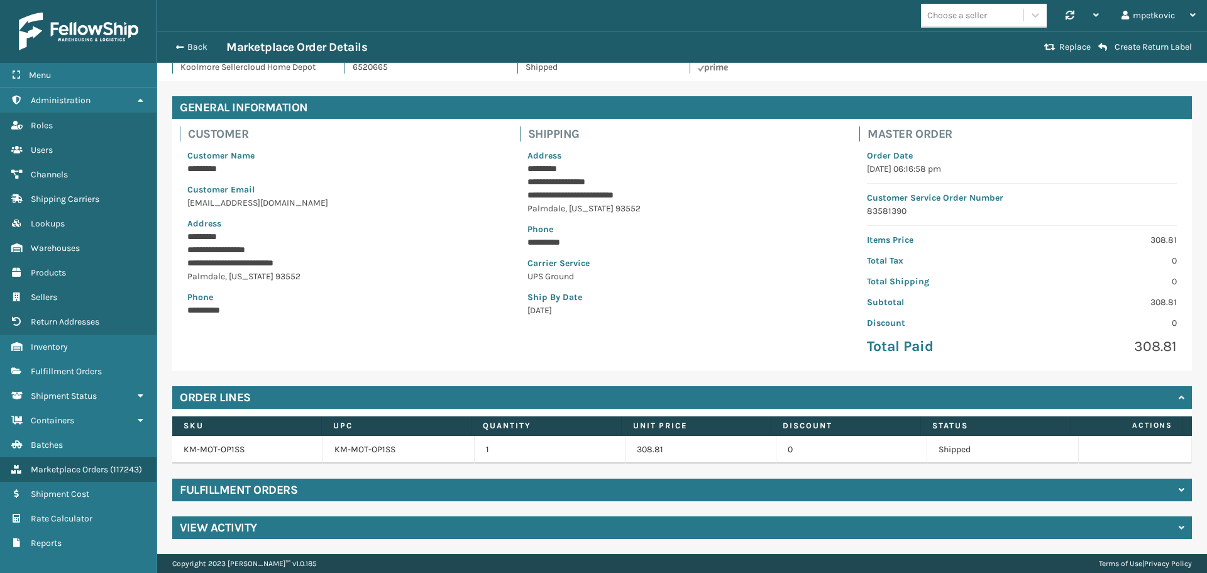
click at [484, 267] on p "**********" at bounding box center [340, 263] width 307 height 13
click at [493, 243] on p "**********" at bounding box center [340, 249] width 307 height 13
click at [503, 228] on div "**********" at bounding box center [342, 244] width 340 height 237
click at [497, 210] on div "**********" at bounding box center [342, 232] width 325 height 183
click at [495, 211] on div "**********" at bounding box center [342, 232] width 325 height 183
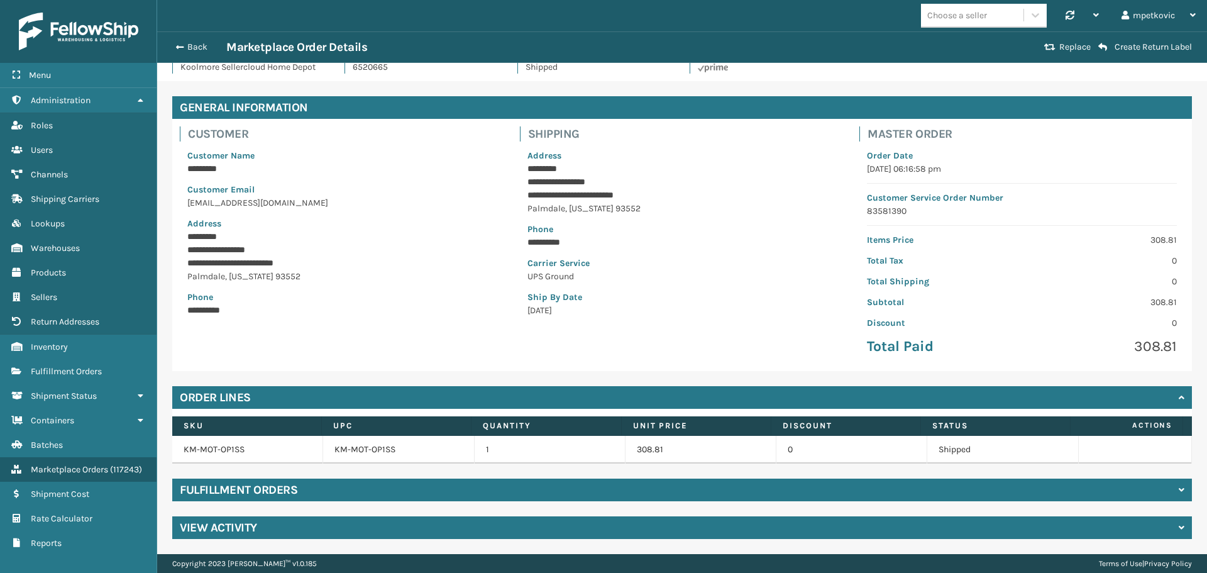
drag, startPoint x: 369, startPoint y: 336, endPoint x: 488, endPoint y: 285, distance: 129.9
click at [374, 336] on div "**********" at bounding box center [342, 244] width 340 height 237
click at [465, 279] on p "Palmdale , California 93552" at bounding box center [342, 276] width 310 height 13
click at [474, 259] on p "**********" at bounding box center [340, 263] width 307 height 13
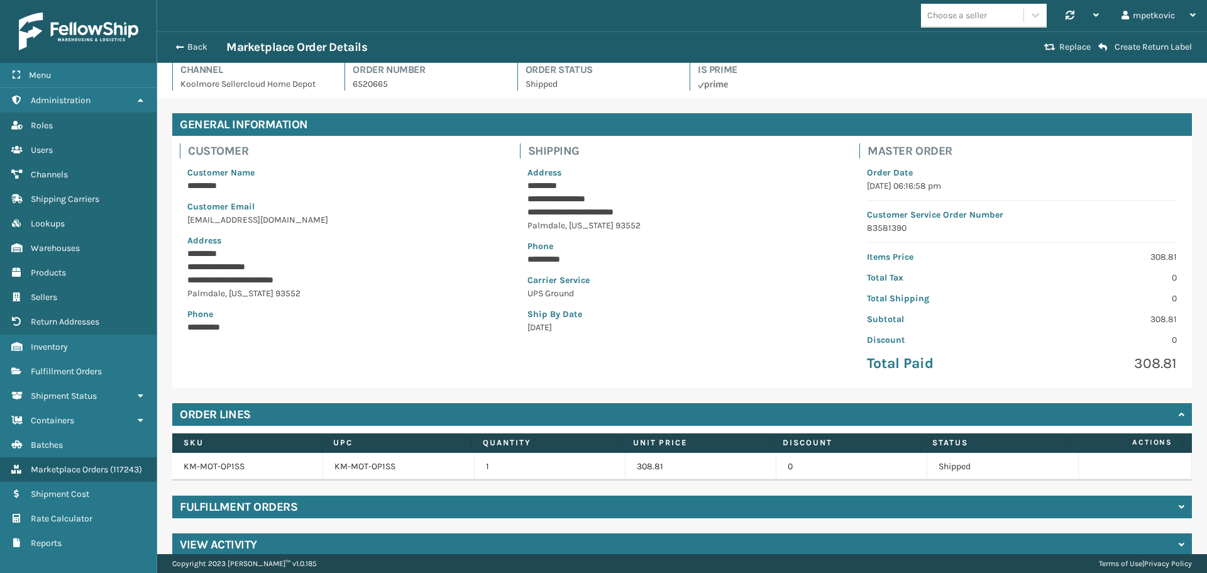
scroll to position [0, 0]
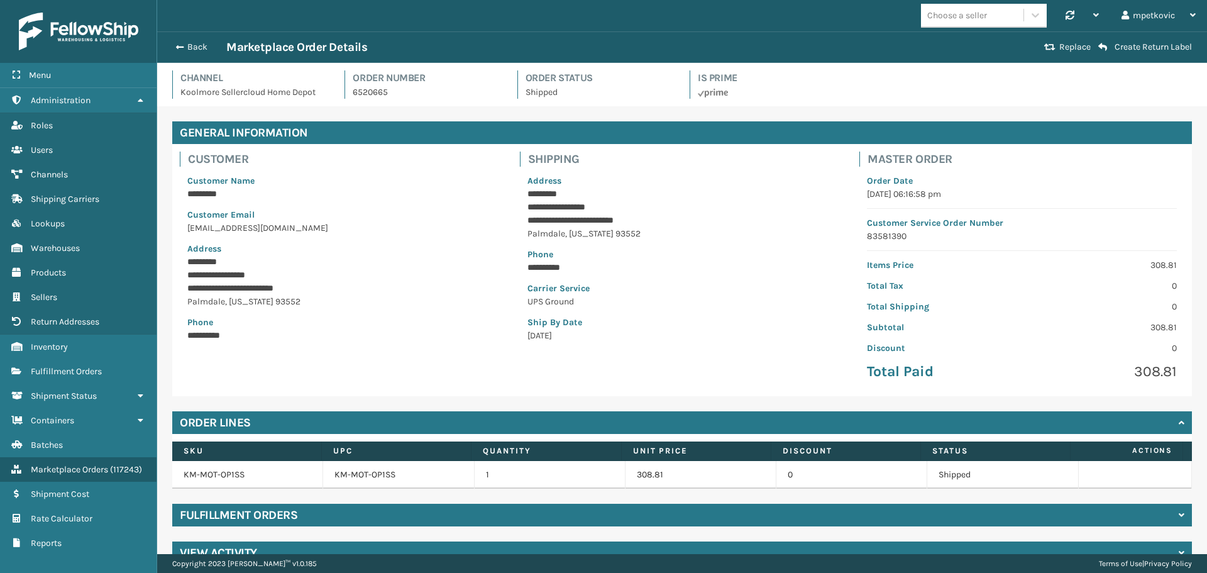
click at [284, 518] on h4 "Fulfillment Orders" at bounding box center [239, 515] width 118 height 15
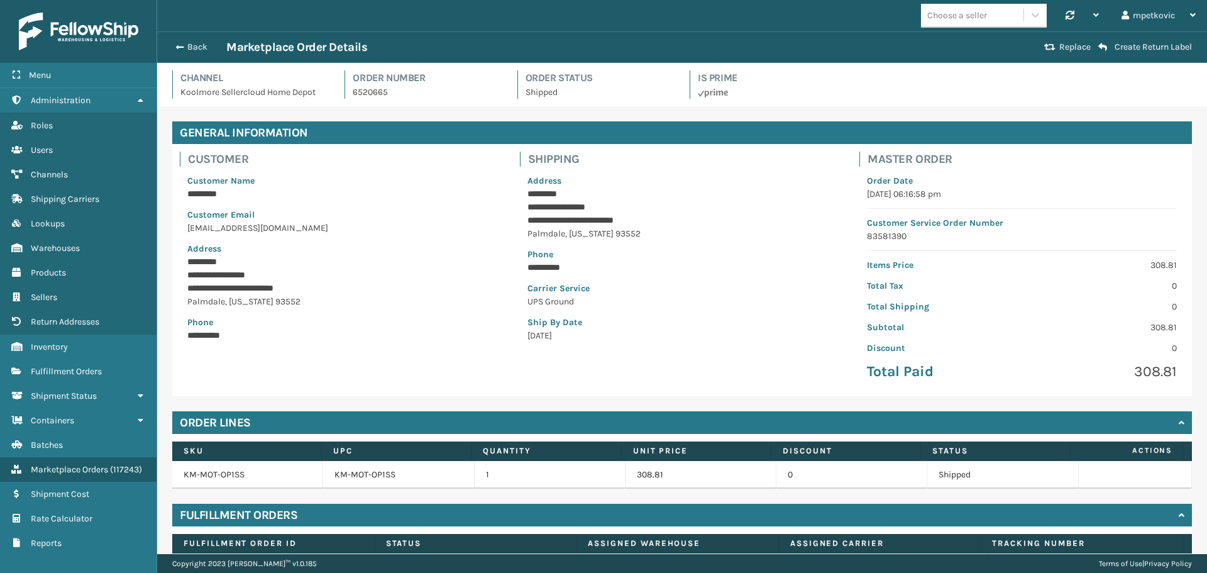
scroll to position [80, 0]
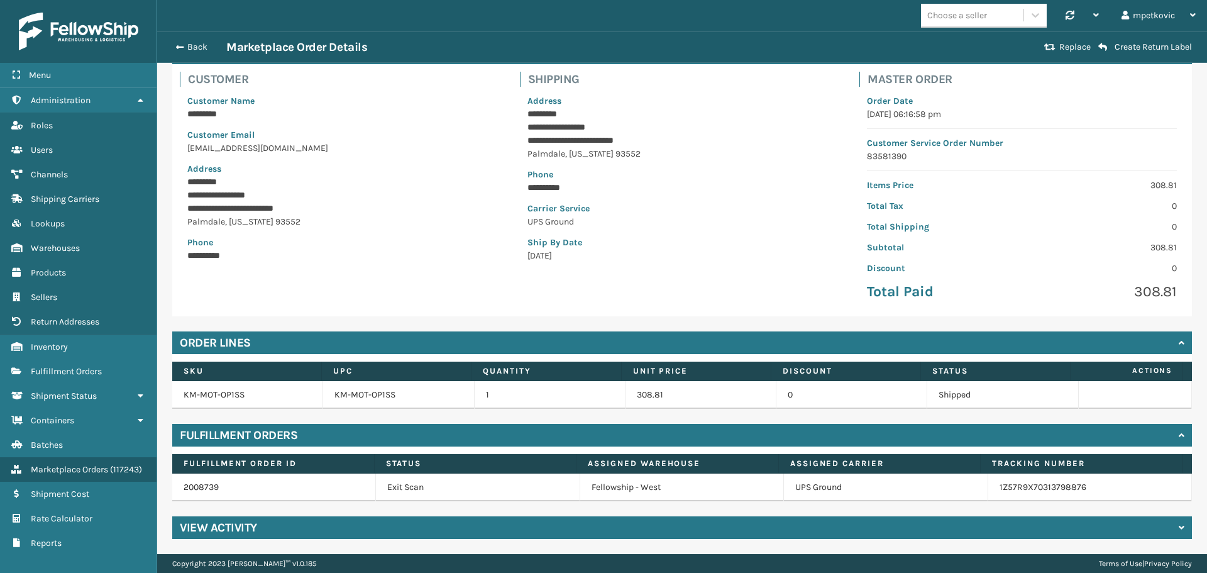
click at [311, 432] on div "Fulfillment Orders" at bounding box center [682, 435] width 1020 height 23
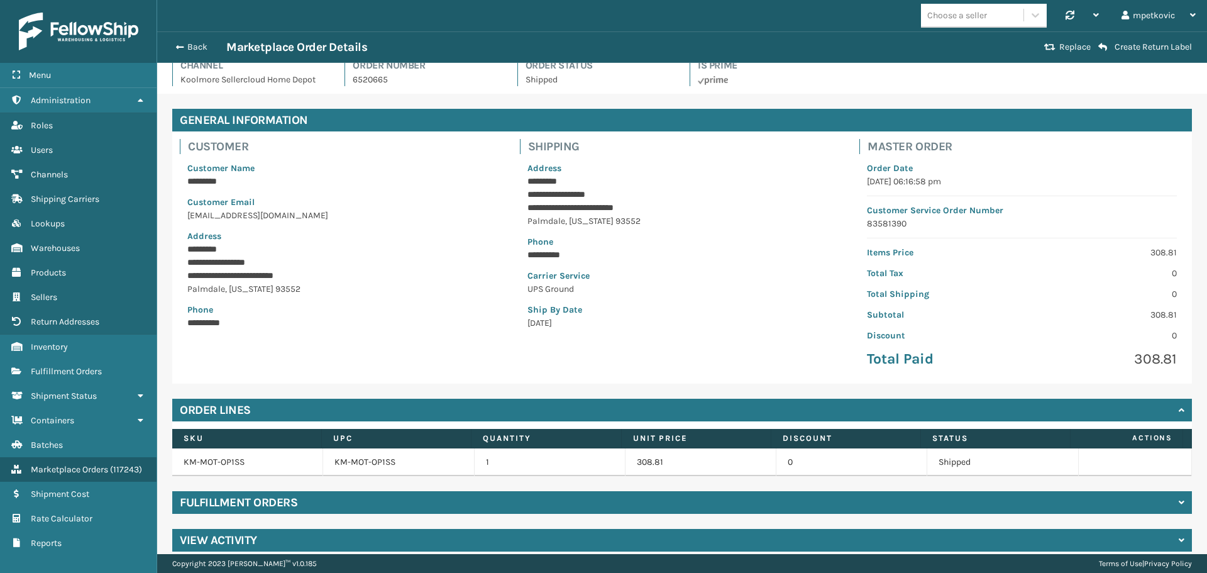
scroll to position [0, 0]
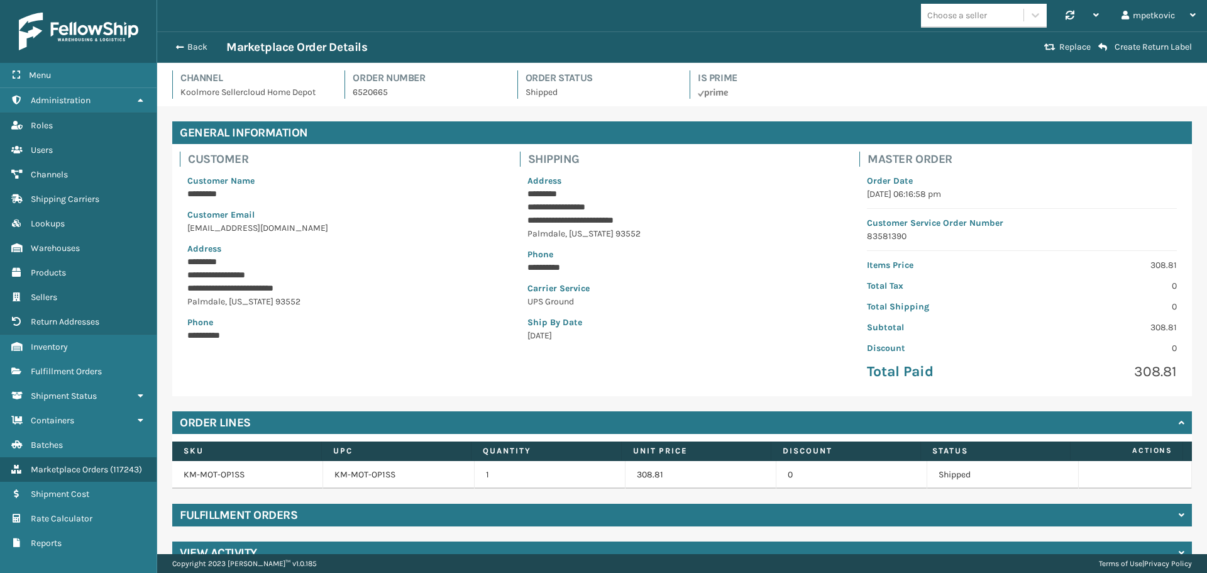
click at [375, 91] on p "6520665" at bounding box center [427, 92] width 149 height 13
copy p "6520665"
click at [825, 30] on div "Choose a seller Synchronise all channels mpetkovic Log Out" at bounding box center [682, 15] width 1050 height 31
click at [846, 9] on div "Choose a seller Synchronise all channels mpetkovic Log Out" at bounding box center [682, 15] width 1050 height 31
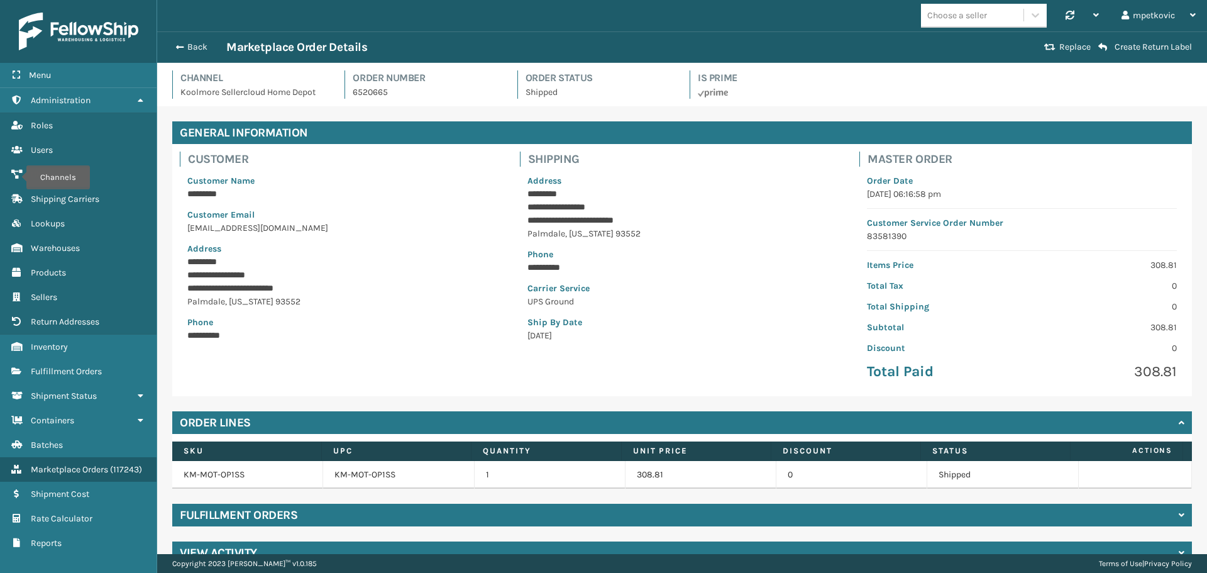
click at [445, 271] on p "**********" at bounding box center [340, 275] width 307 height 13
click at [472, 181] on p "Customer Name" at bounding box center [342, 180] width 310 height 13
click at [475, 194] on p "*********" at bounding box center [340, 193] width 307 height 13
click at [453, 102] on div "Channel Koolmore Sellercloud Home Depot Order Number 6520665 Order Status Shipp…" at bounding box center [682, 88] width 1035 height 36
click at [421, 195] on p "*********" at bounding box center [340, 193] width 307 height 13
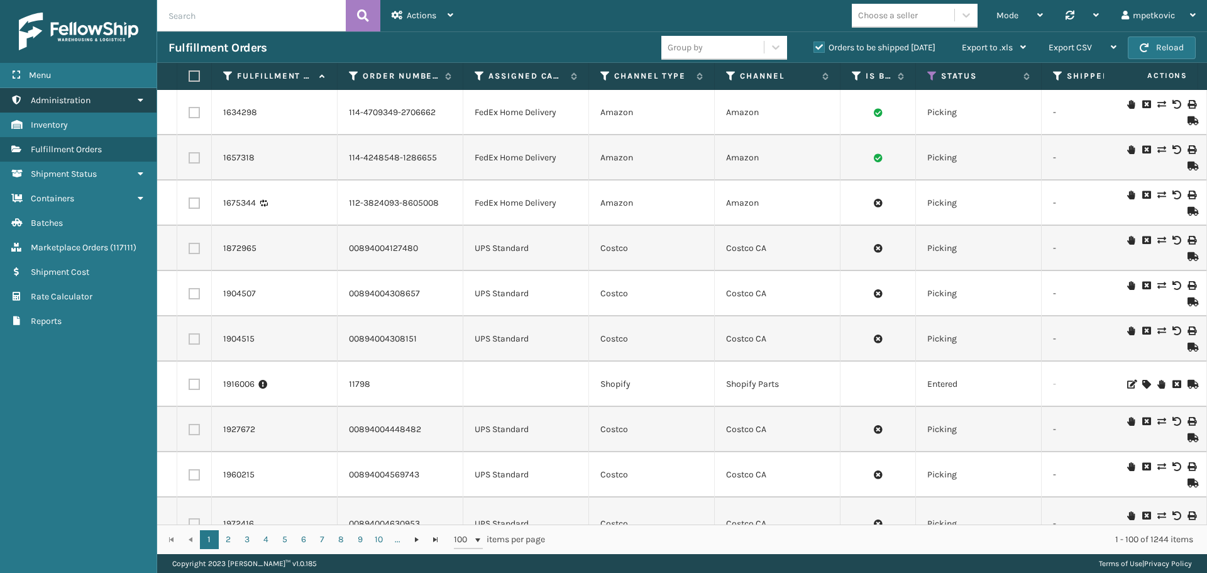
click at [88, 109] on link "Administration" at bounding box center [78, 100] width 157 height 25
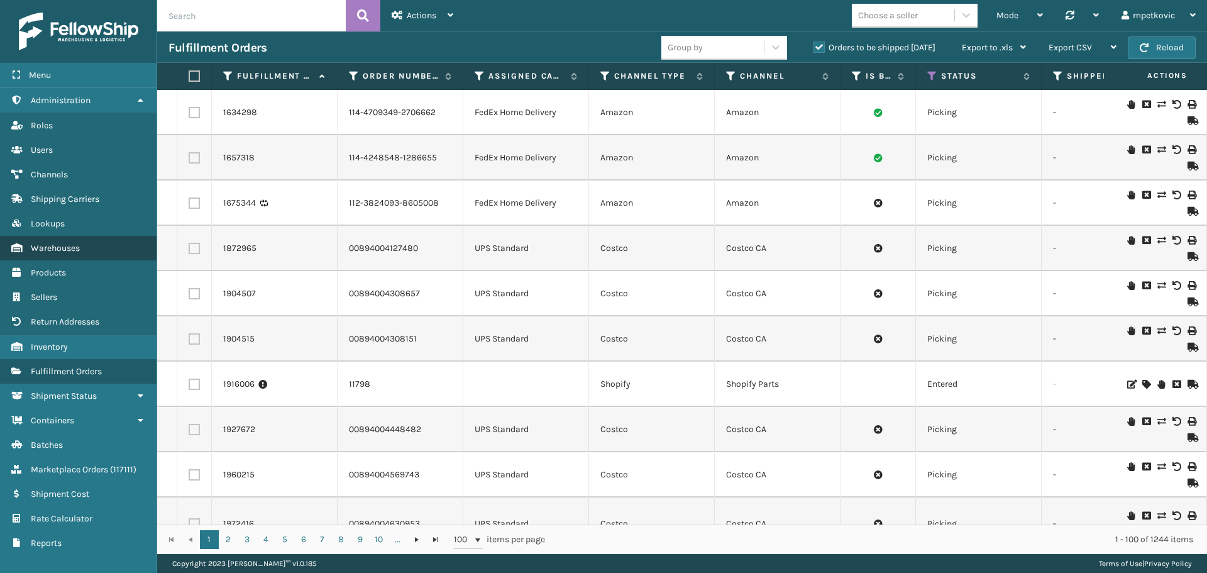
click at [73, 240] on link "Warehouses" at bounding box center [78, 248] width 157 height 25
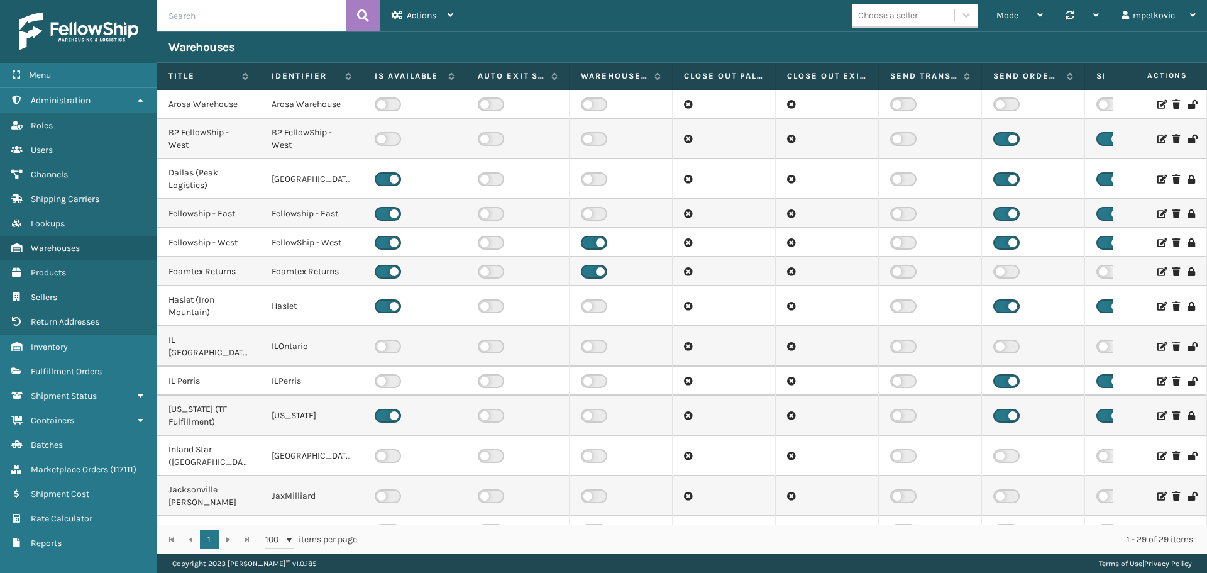
click at [211, 13] on input "text" at bounding box center [251, 15] width 189 height 31
type input "b2"
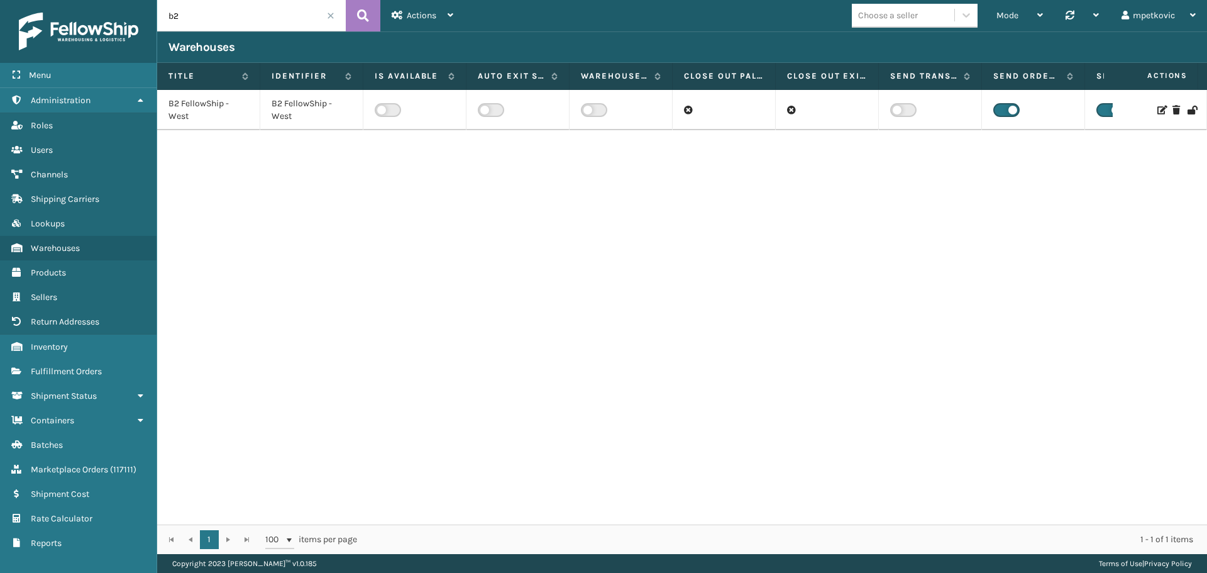
click at [326, 162] on div "B2 FellowShip - West B2 FellowShip - West" at bounding box center [682, 307] width 1050 height 435
click at [1158, 109] on icon at bounding box center [1162, 110] width 8 height 9
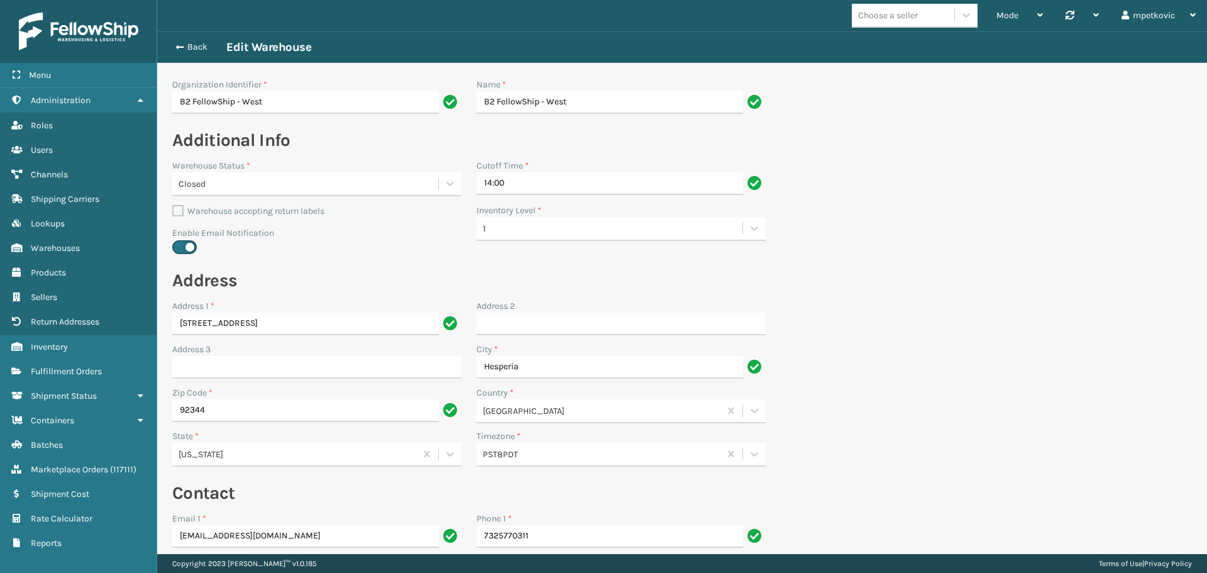
click at [402, 286] on h2 "Address" at bounding box center [469, 280] width 594 height 23
click at [538, 270] on h2 "Address" at bounding box center [469, 280] width 594 height 23
click at [497, 265] on form "Organization Identifier * B2 FellowShip - West Name * B2 FellowShip - West Addi…" at bounding box center [469, 527] width 624 height 928
click at [373, 288] on h2 "Address" at bounding box center [469, 280] width 594 height 23
click at [383, 272] on h2 "Address" at bounding box center [469, 280] width 594 height 23
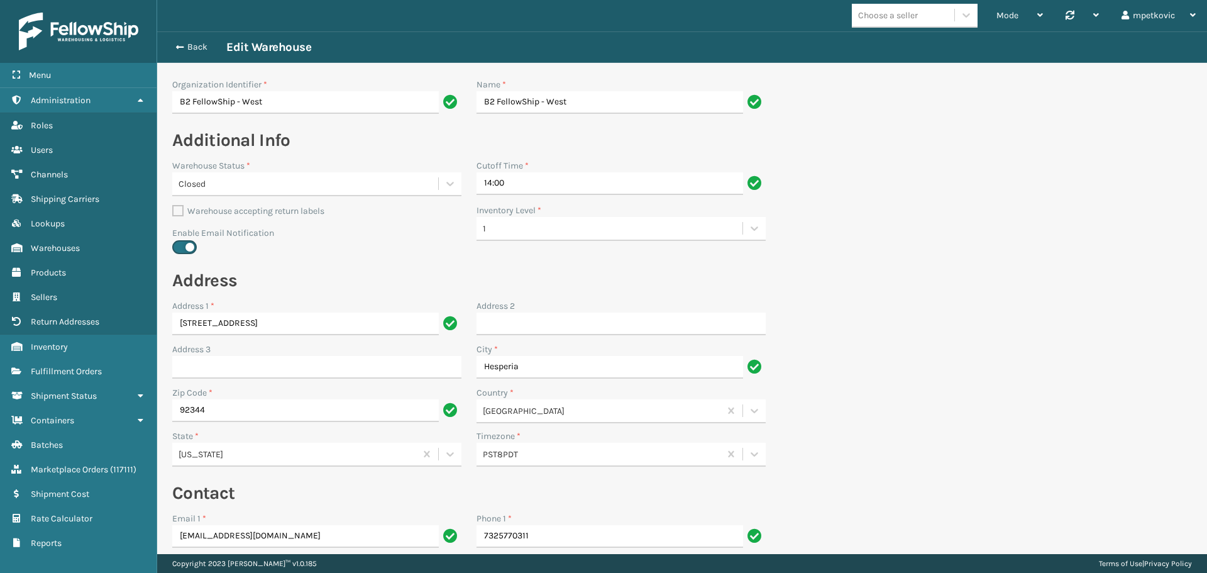
click at [375, 276] on h2 "Address" at bounding box center [469, 280] width 594 height 23
click at [189, 45] on button "Back" at bounding box center [198, 47] width 58 height 11
